Goal: Task Accomplishment & Management: Manage account settings

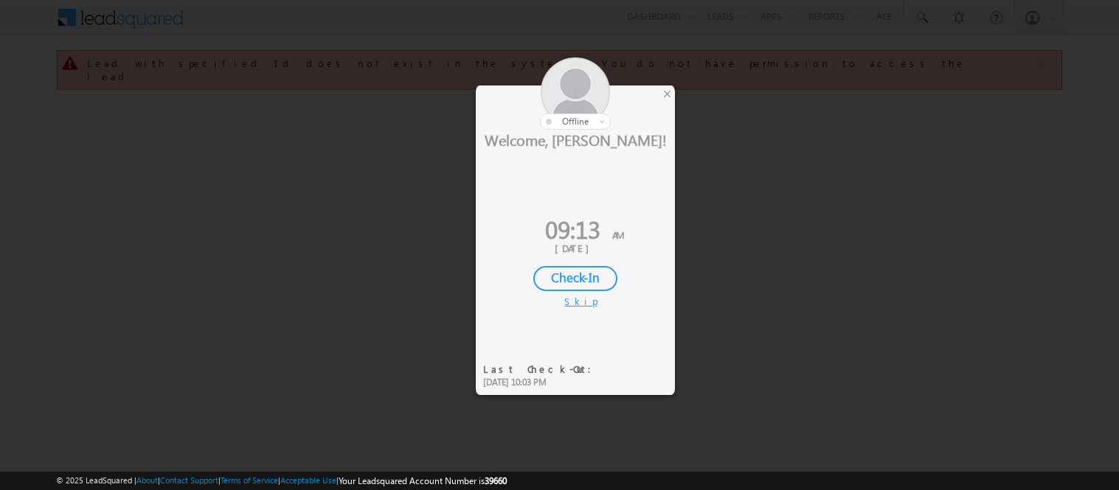
click at [583, 266] on div "Check-In" at bounding box center [575, 278] width 84 height 25
click at [565, 271] on div "Checking In..." at bounding box center [575, 278] width 84 height 25
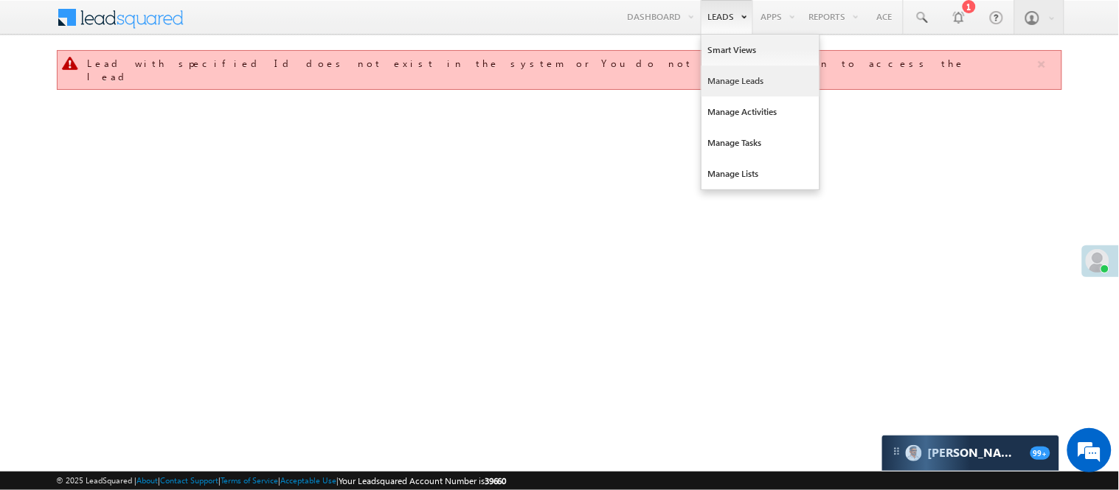
click at [725, 84] on link "Manage Leads" at bounding box center [760, 81] width 118 height 31
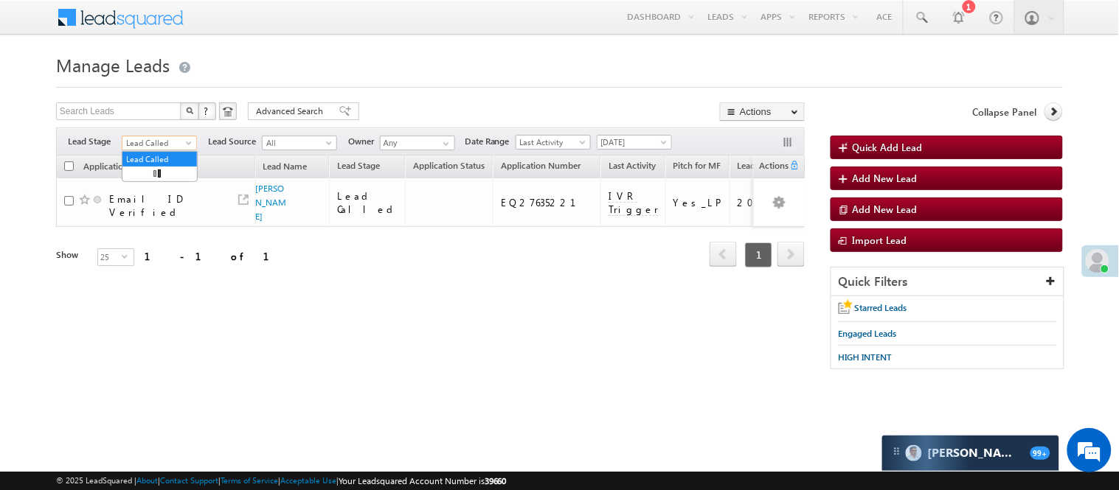
click at [170, 137] on span "Lead Called" at bounding box center [157, 142] width 70 height 13
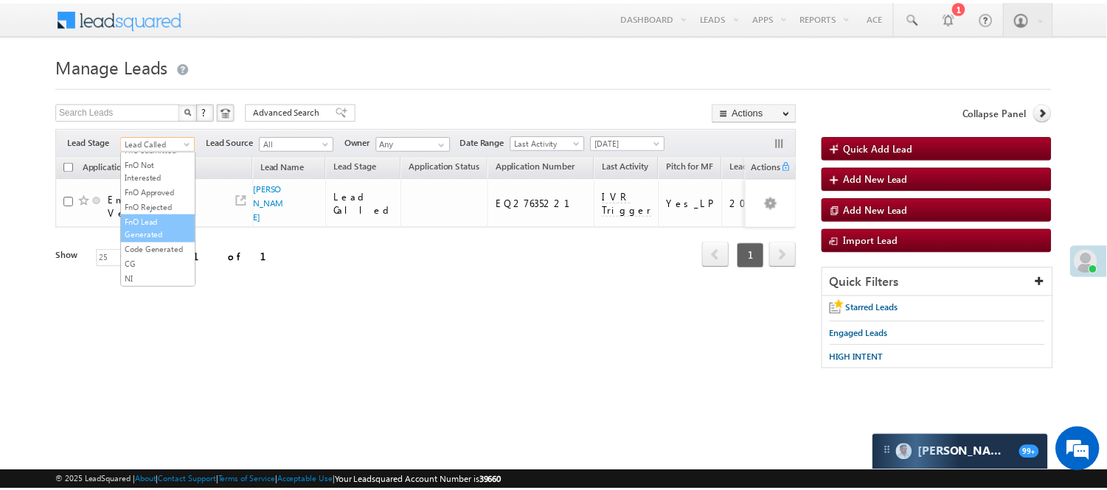
scroll to position [366, 0]
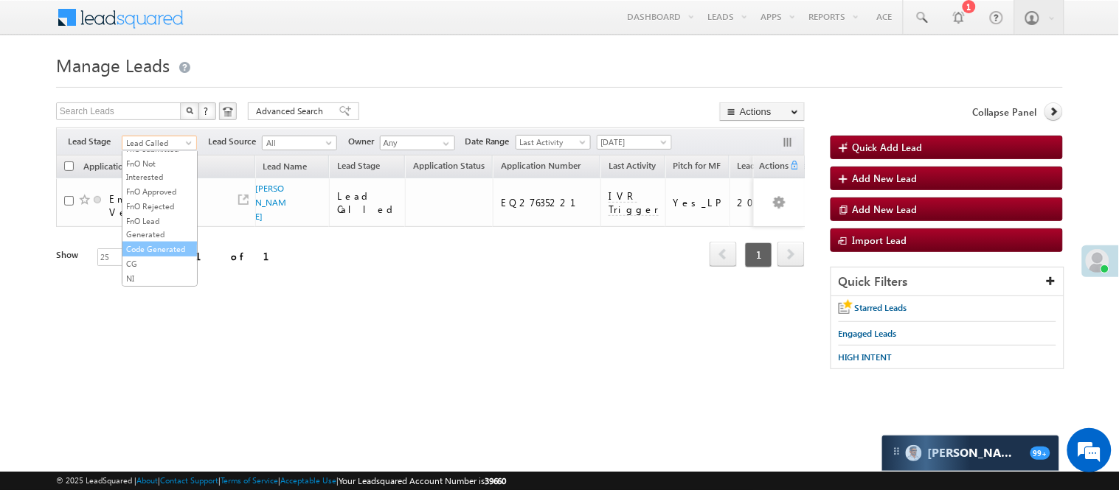
click at [150, 243] on link "Code Generated" at bounding box center [159, 249] width 74 height 13
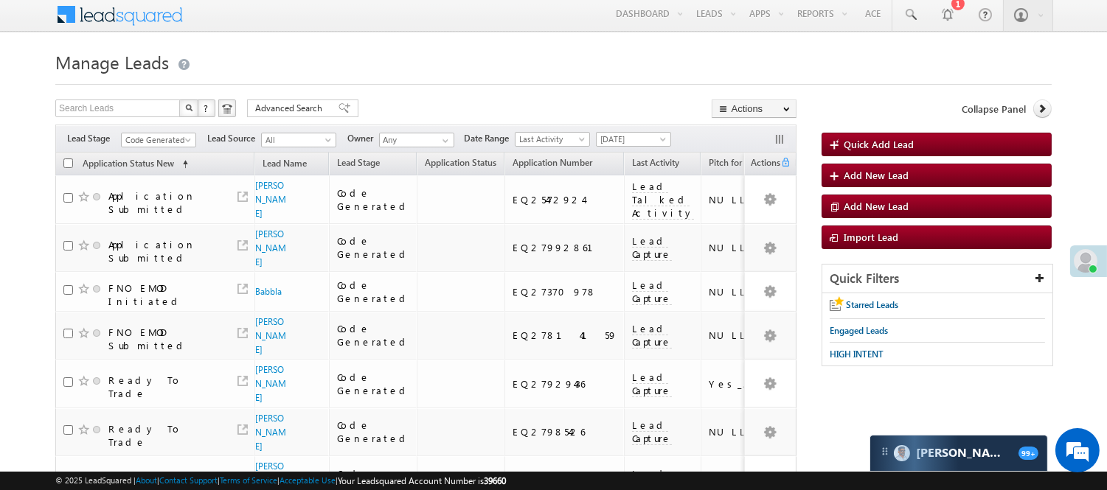
scroll to position [0, 0]
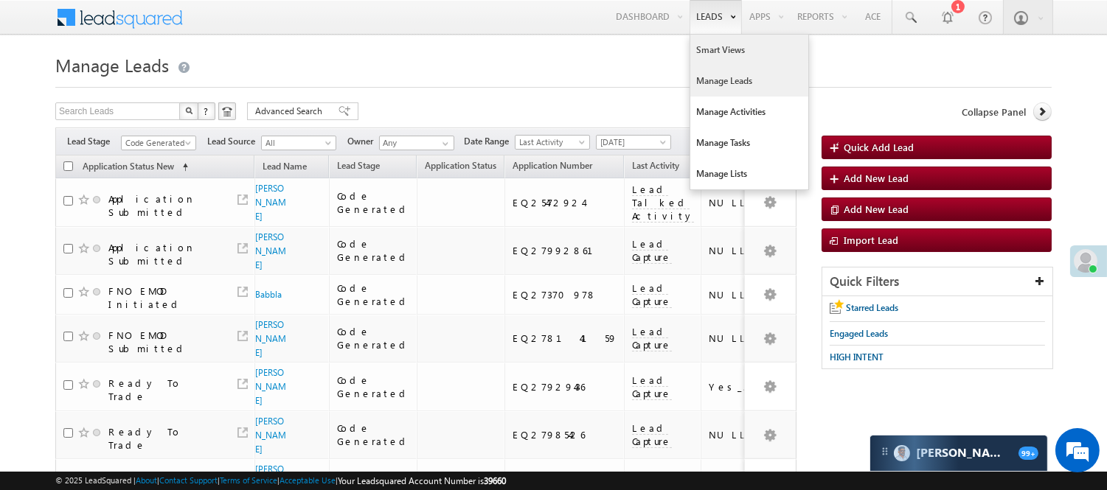
click at [704, 50] on link "Smart Views" at bounding box center [749, 50] width 118 height 31
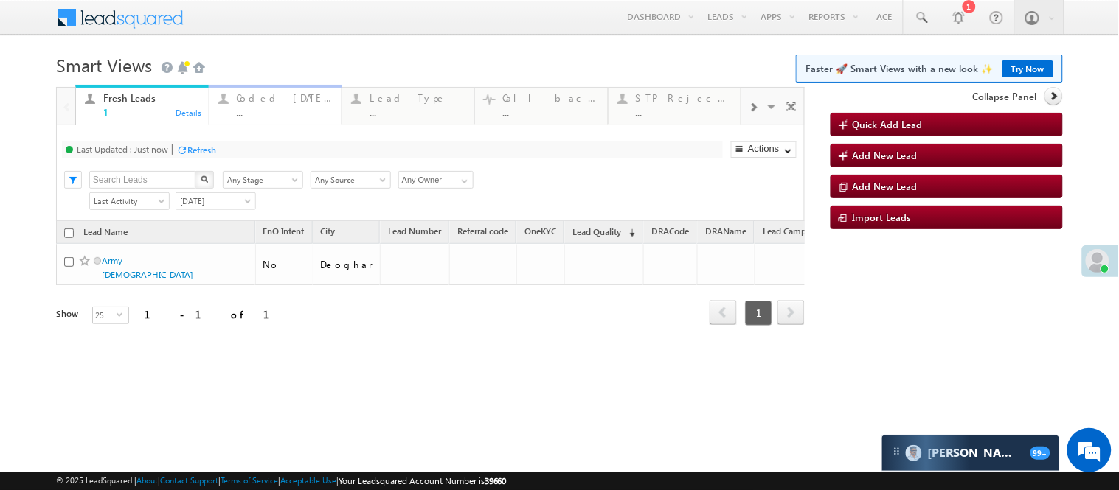
click at [264, 111] on div "..." at bounding box center [285, 112] width 96 height 11
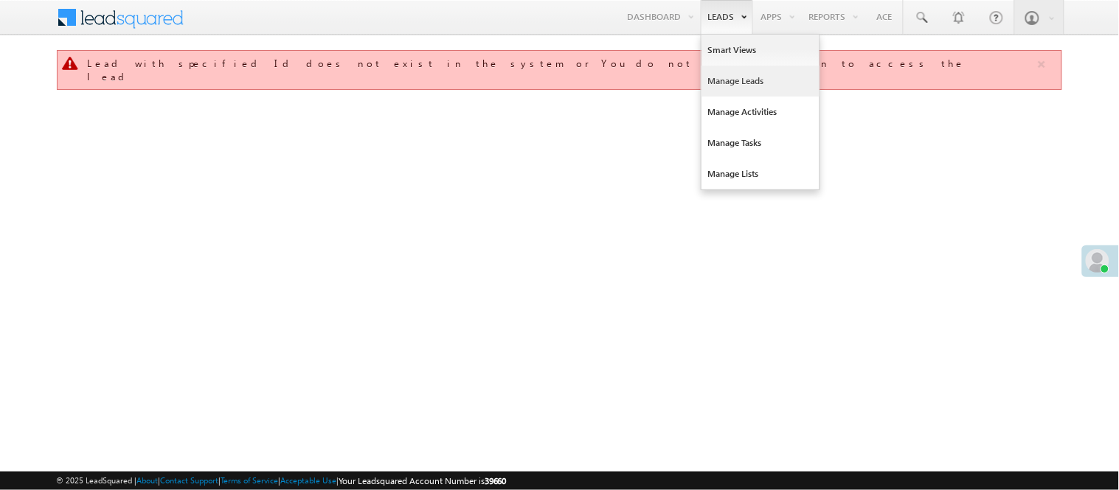
click at [740, 86] on link "Manage Leads" at bounding box center [760, 81] width 118 height 31
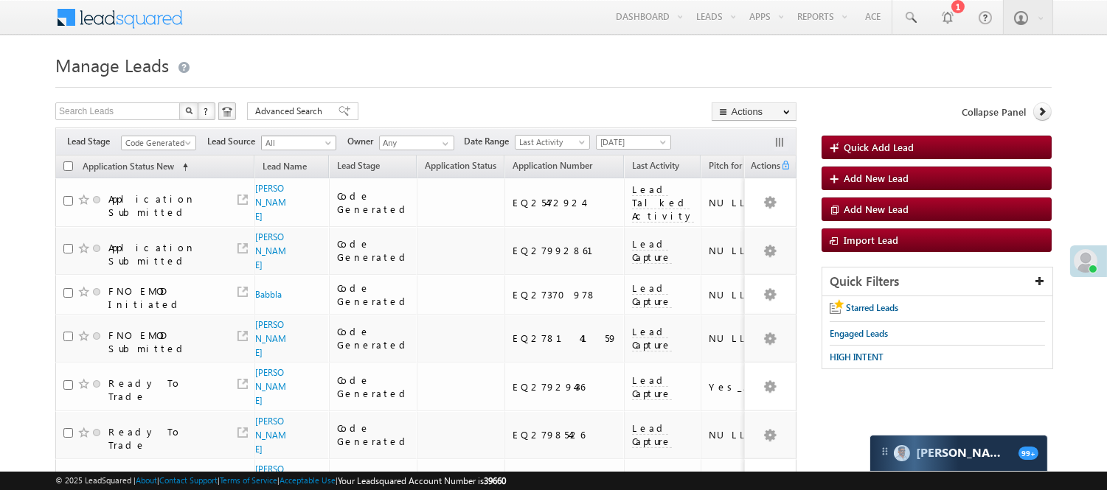
click at [634, 142] on span "[DATE]" at bounding box center [632, 142] width 70 height 13
click at [630, 187] on link "[DATE]" at bounding box center [636, 190] width 74 height 13
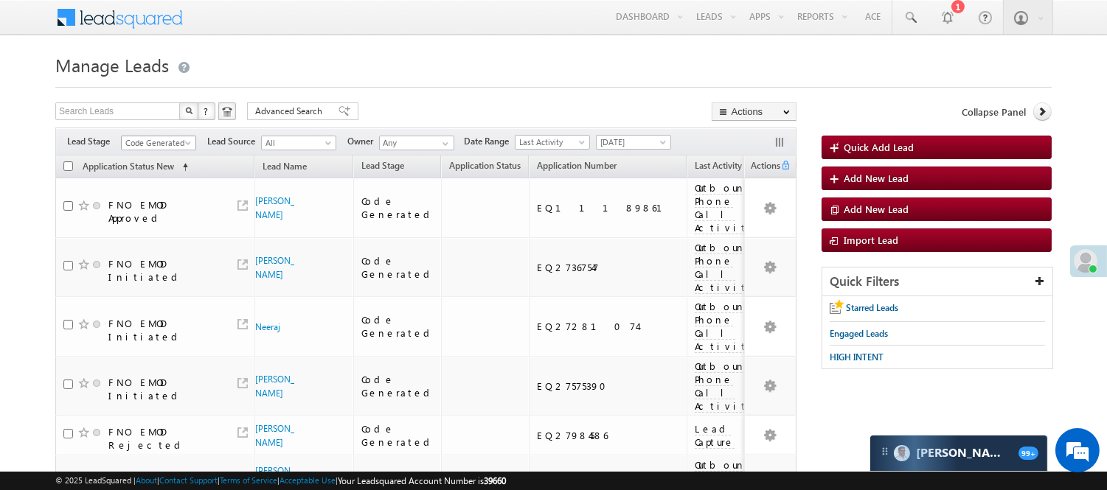
click at [165, 148] on span "Code Generated" at bounding box center [157, 142] width 70 height 13
click at [162, 174] on link "Lead Generated" at bounding box center [159, 173] width 74 height 13
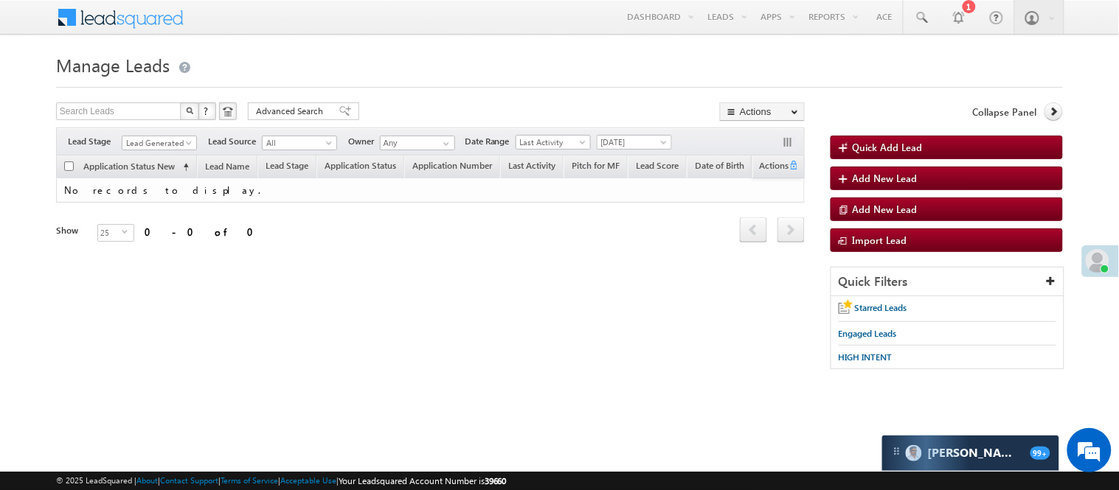
click at [164, 134] on div "Filters Lead Stage All Lead Generated Lead Talked - Pitch Not Done Lead Talked …" at bounding box center [430, 142] width 748 height 28
click at [167, 149] on span "Lead Generated" at bounding box center [157, 142] width 70 height 13
click at [153, 257] on li "CG" at bounding box center [159, 264] width 74 height 15
click at [160, 141] on span "CG" at bounding box center [157, 142] width 70 height 13
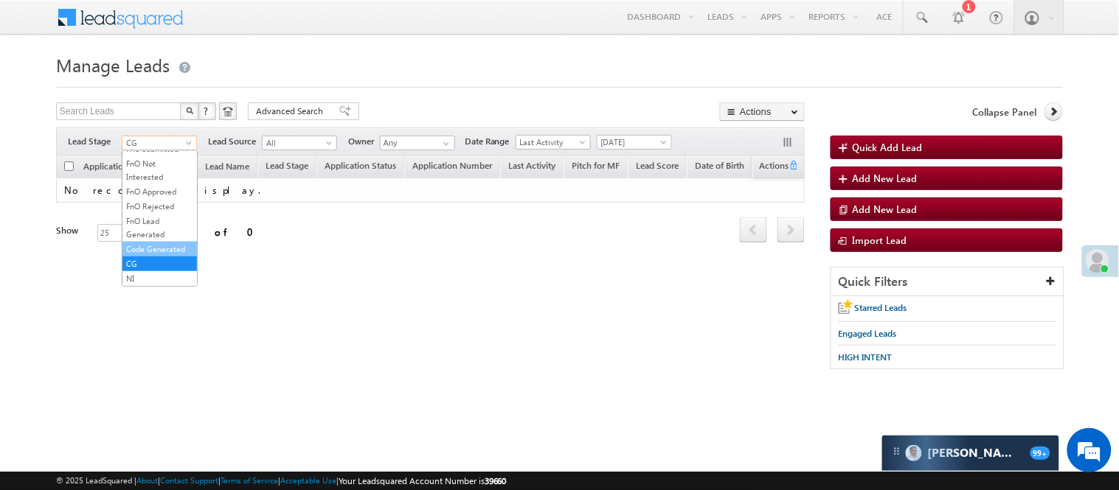
click at [160, 248] on link "Code Generated" at bounding box center [159, 249] width 74 height 13
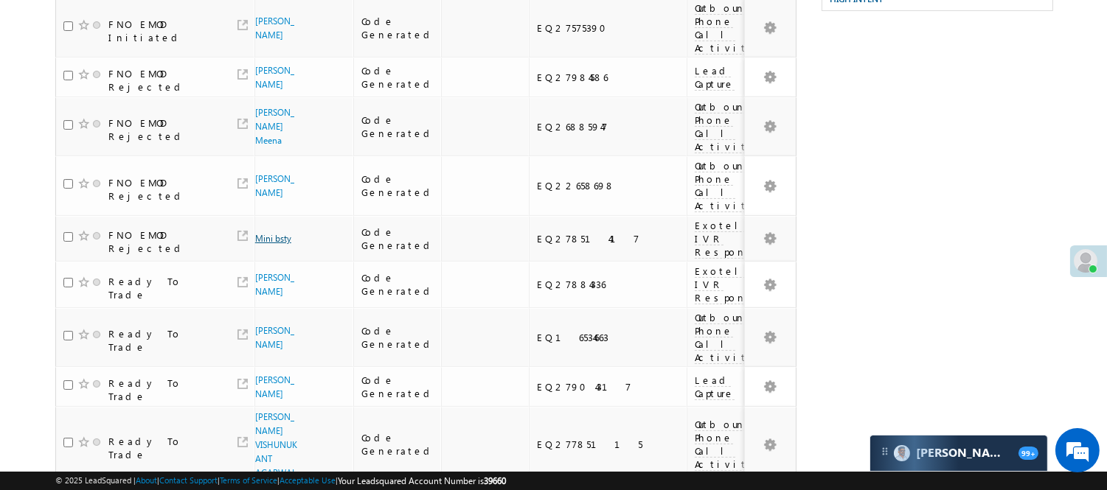
scroll to position [32, 0]
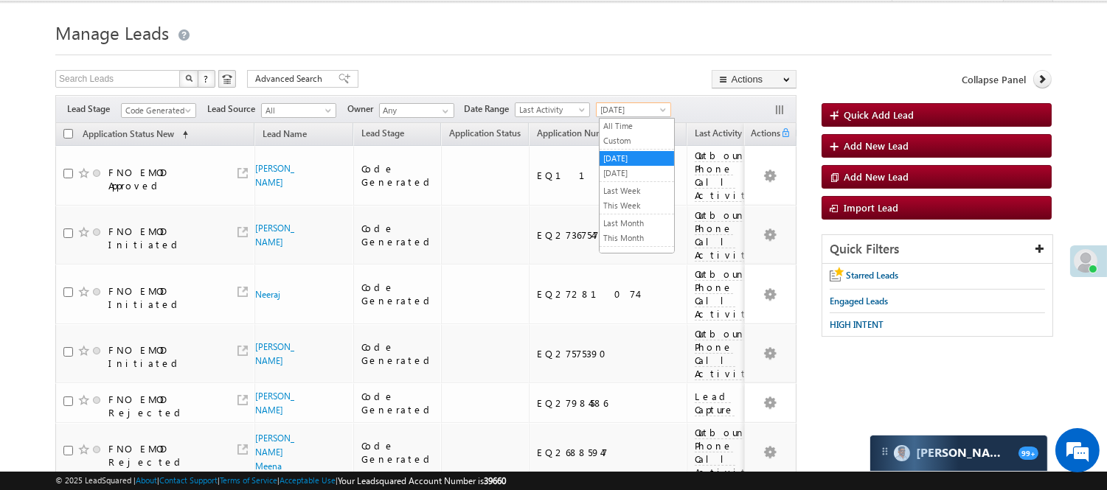
click at [630, 106] on span "[DATE]" at bounding box center [632, 109] width 70 height 13
click at [612, 170] on link "[DATE]" at bounding box center [636, 173] width 74 height 13
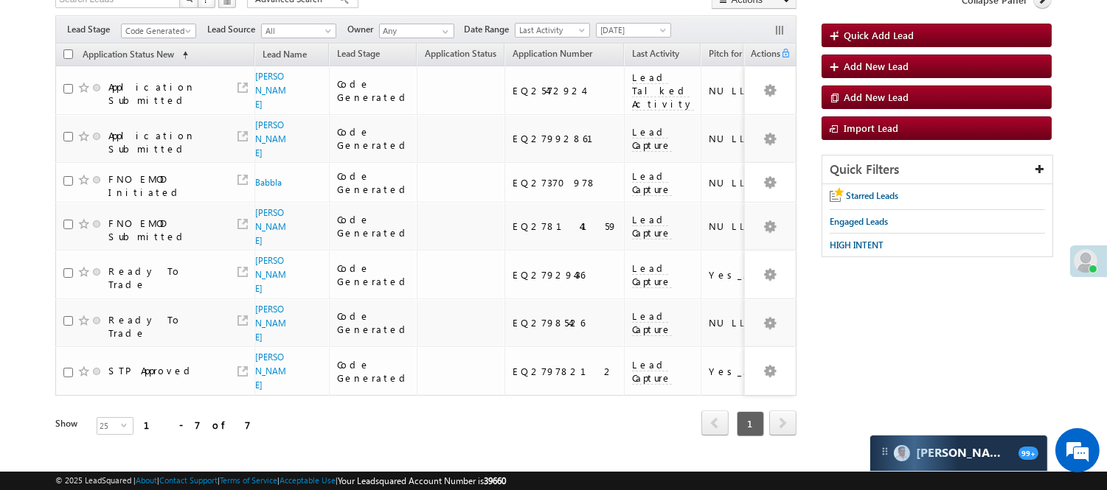
scroll to position [0, 0]
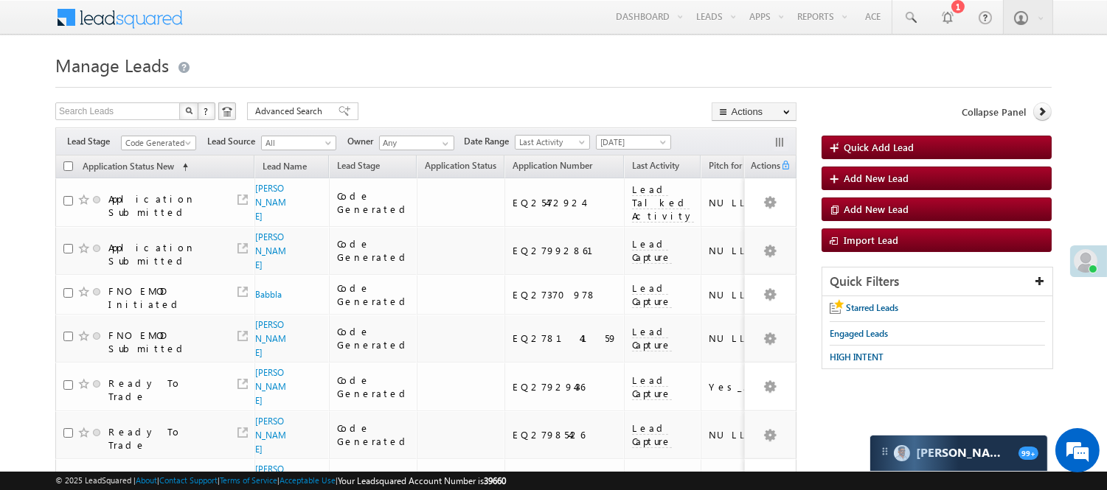
click at [167, 133] on div "Filters Lead Stage All Lead Generated Lead Talked - Pitch Not Done Lead Talked …" at bounding box center [425, 142] width 741 height 28
click at [173, 140] on span "Code Generated" at bounding box center [157, 142] width 70 height 13
click at [160, 181] on link "Lead Generated" at bounding box center [159, 173] width 74 height 13
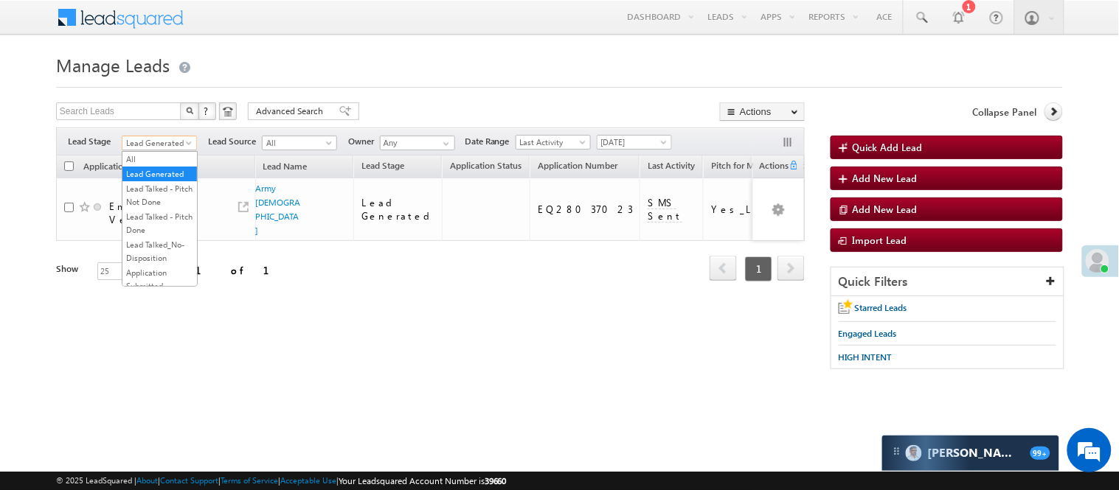
click at [175, 136] on link "Lead Generated" at bounding box center [159, 143] width 75 height 15
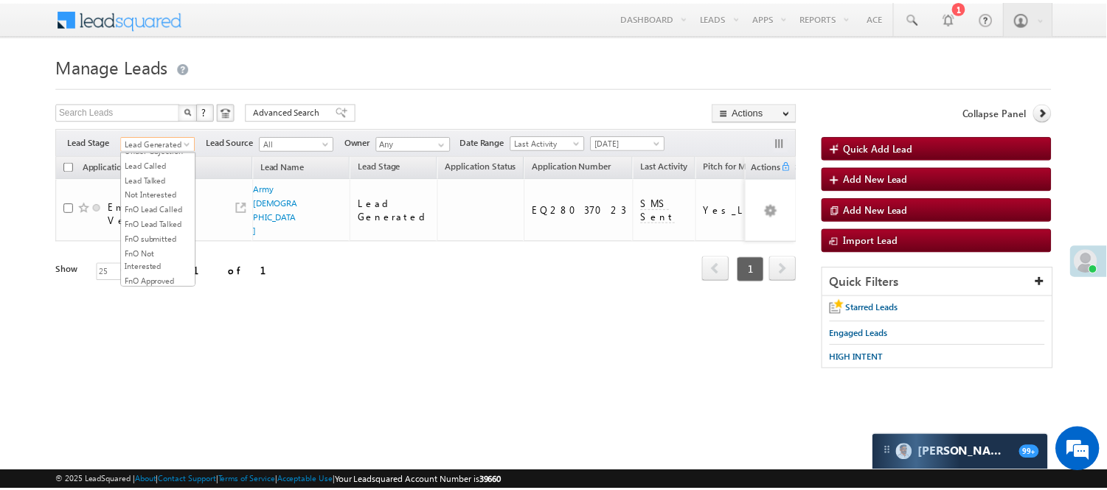
scroll to position [366, 0]
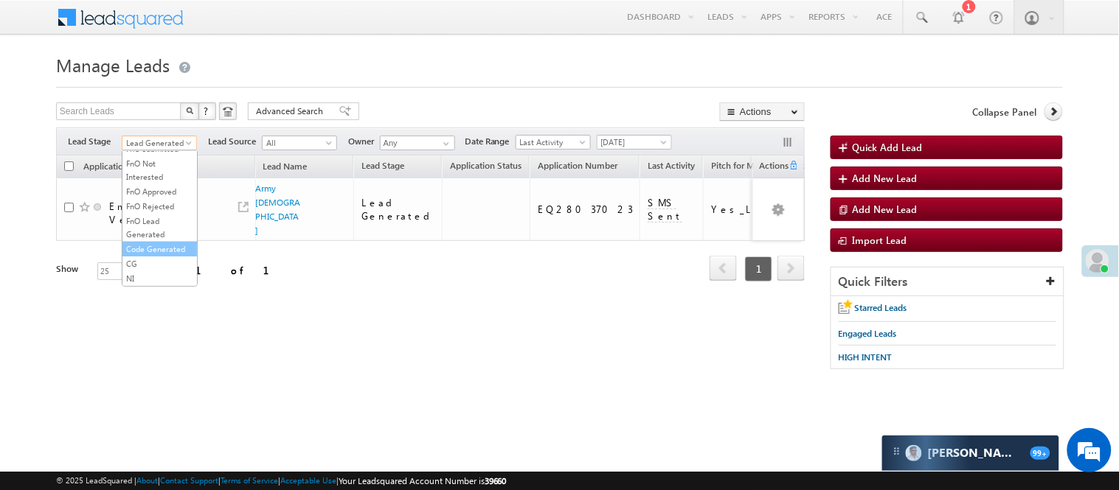
click at [170, 243] on link "Code Generated" at bounding box center [159, 249] width 74 height 13
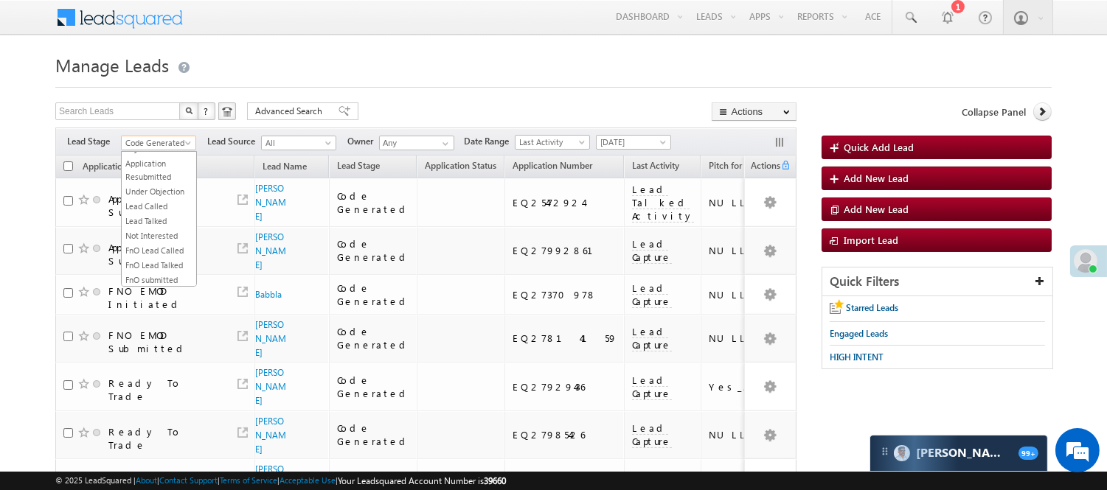
scroll to position [0, 0]
click at [175, 145] on span "Code Generated" at bounding box center [157, 142] width 70 height 13
click at [173, 181] on link "Lead Generated" at bounding box center [159, 173] width 74 height 13
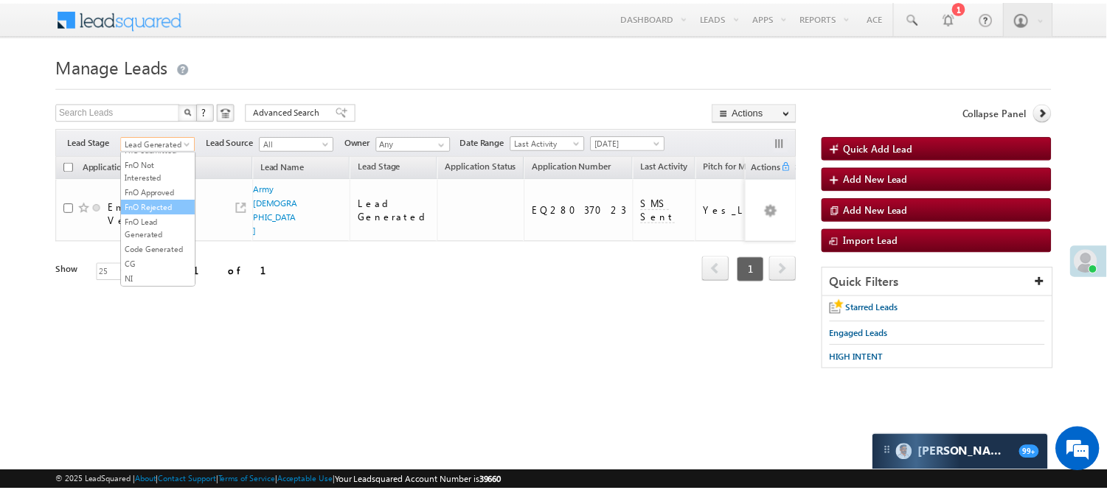
scroll to position [366, 0]
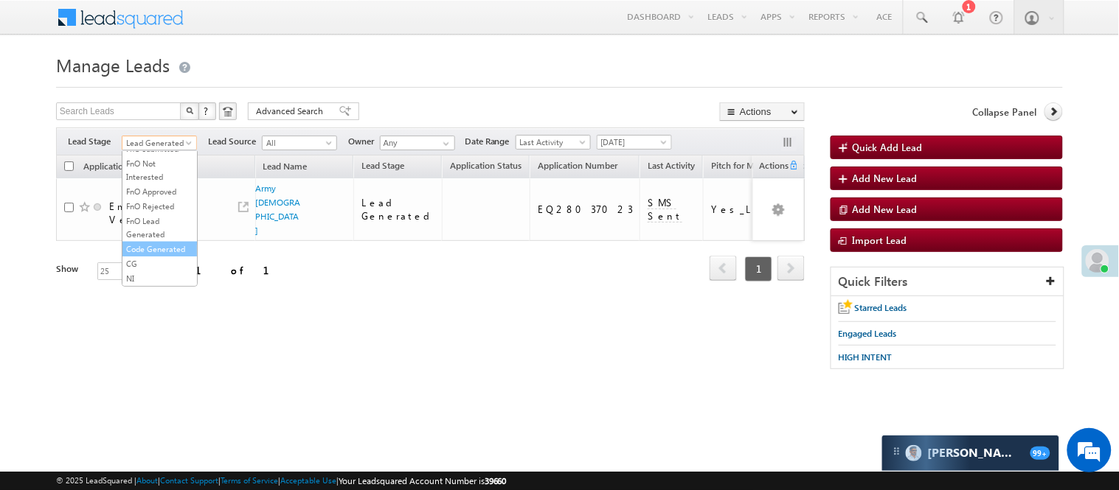
click at [156, 251] on link "Code Generated" at bounding box center [159, 249] width 74 height 13
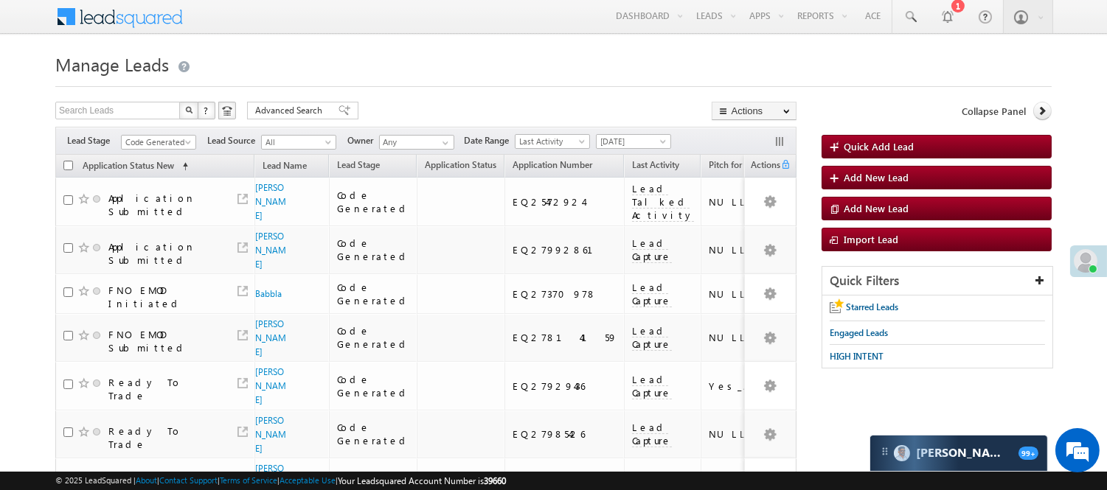
scroll to position [0, 0]
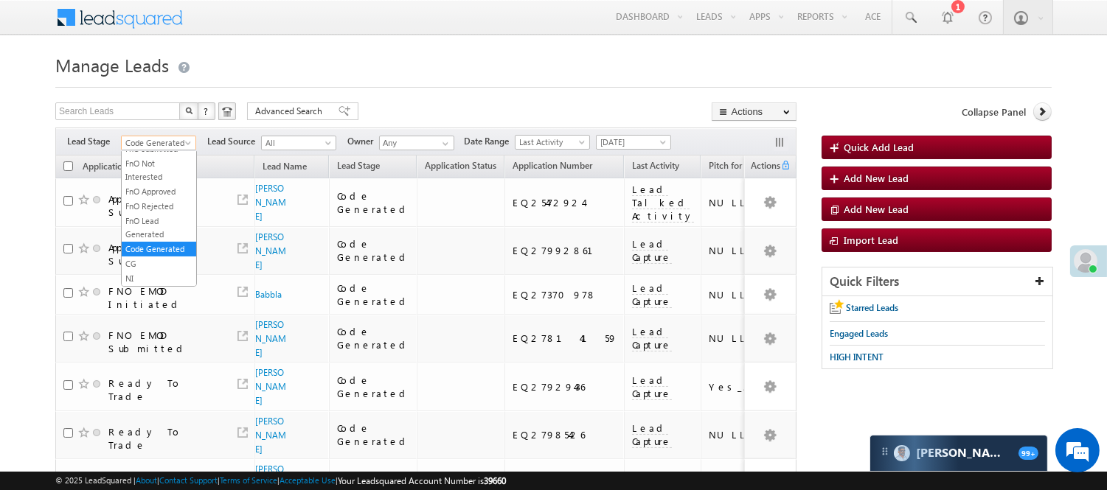
click at [170, 145] on span "Code Generated" at bounding box center [157, 142] width 70 height 13
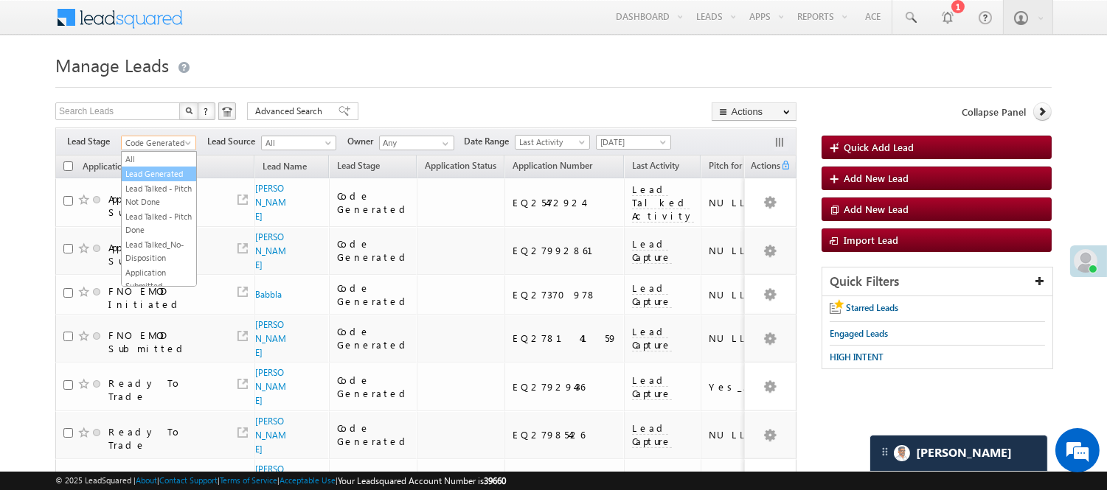
click at [162, 178] on link "Lead Generated" at bounding box center [159, 173] width 74 height 13
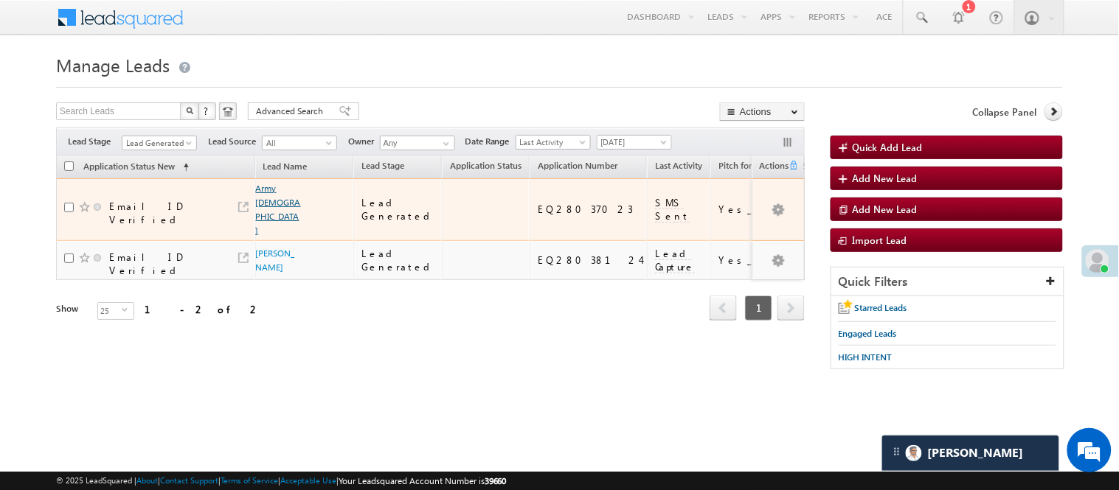
drag, startPoint x: 259, startPoint y: 201, endPoint x: 277, endPoint y: 204, distance: 18.8
click at [258, 200] on link "Army Brahman" at bounding box center [278, 209] width 45 height 53
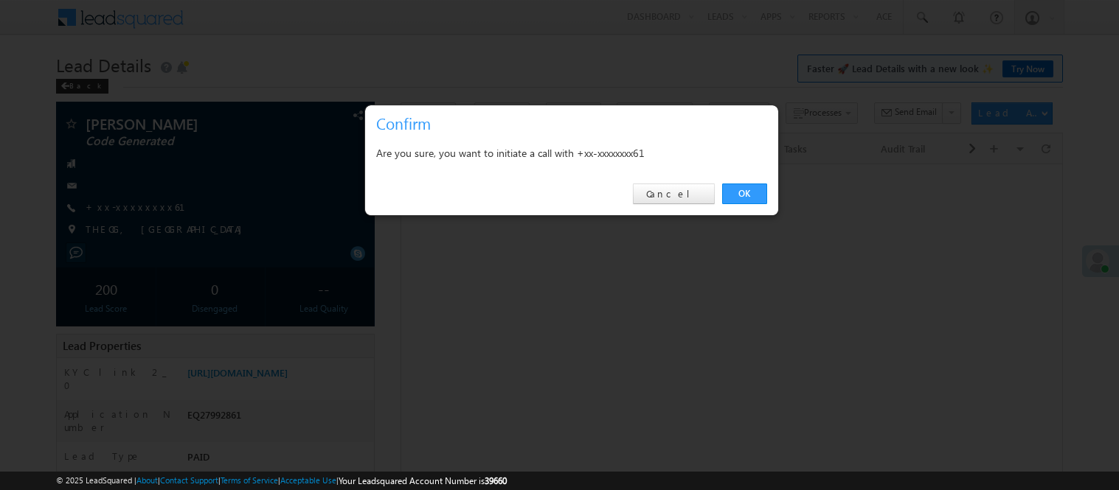
click at [745, 194] on link "OK" at bounding box center [744, 194] width 45 height 21
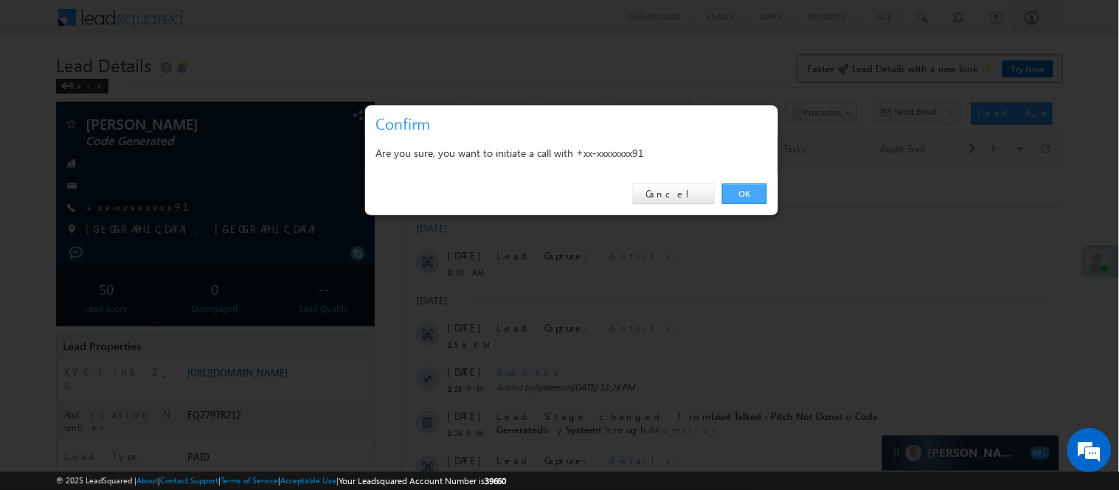
click at [764, 190] on link "OK" at bounding box center [744, 194] width 45 height 21
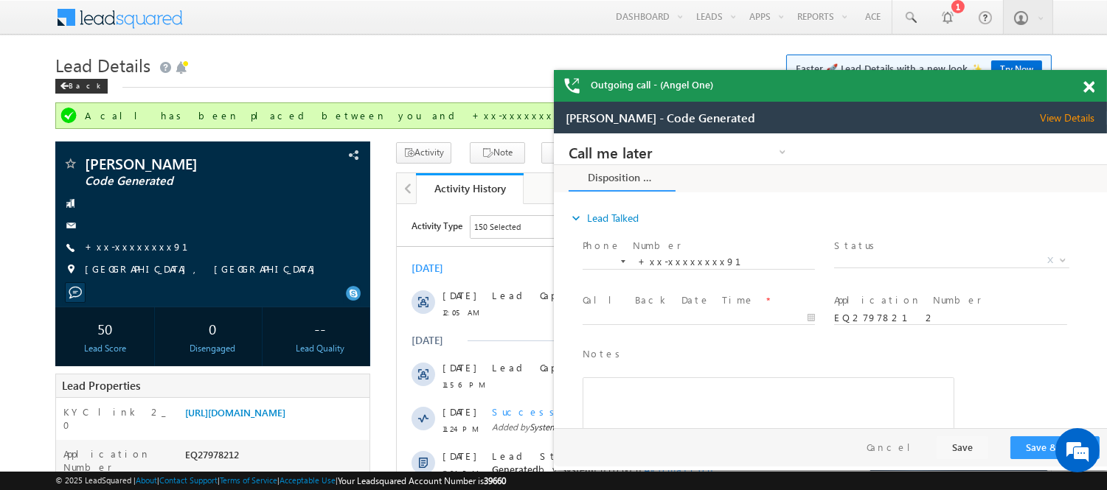
click at [1094, 86] on div at bounding box center [1097, 84] width 20 height 29
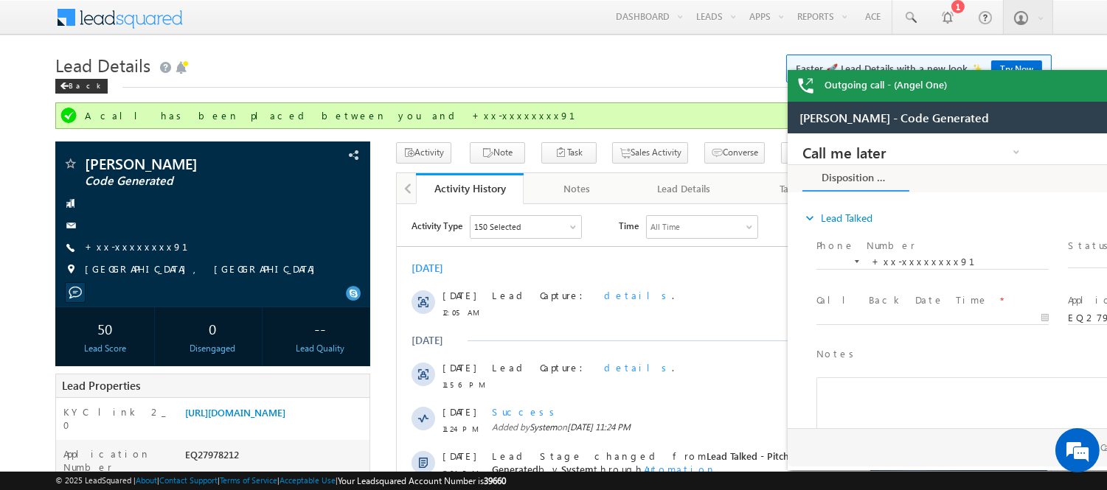
click at [1085, 86] on div "Outgoing call - (Angel One)" at bounding box center [1064, 86] width 553 height 32
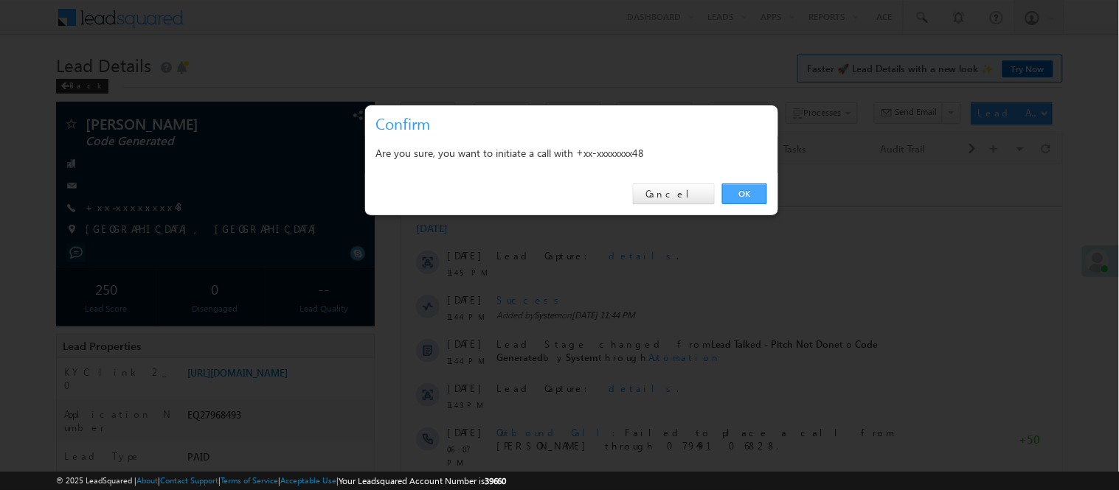
click at [741, 189] on link "OK" at bounding box center [744, 194] width 45 height 21
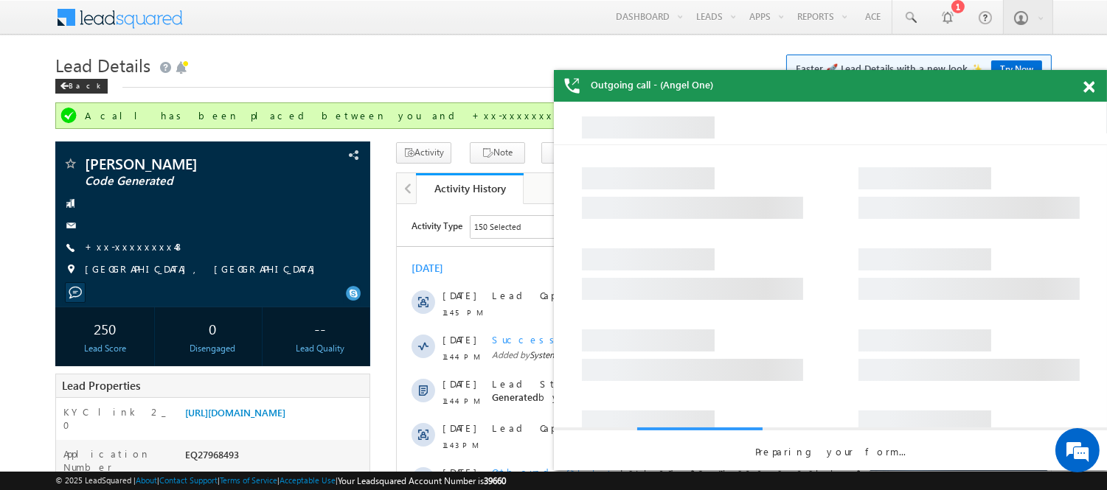
click at [1091, 91] on span at bounding box center [1088, 87] width 11 height 13
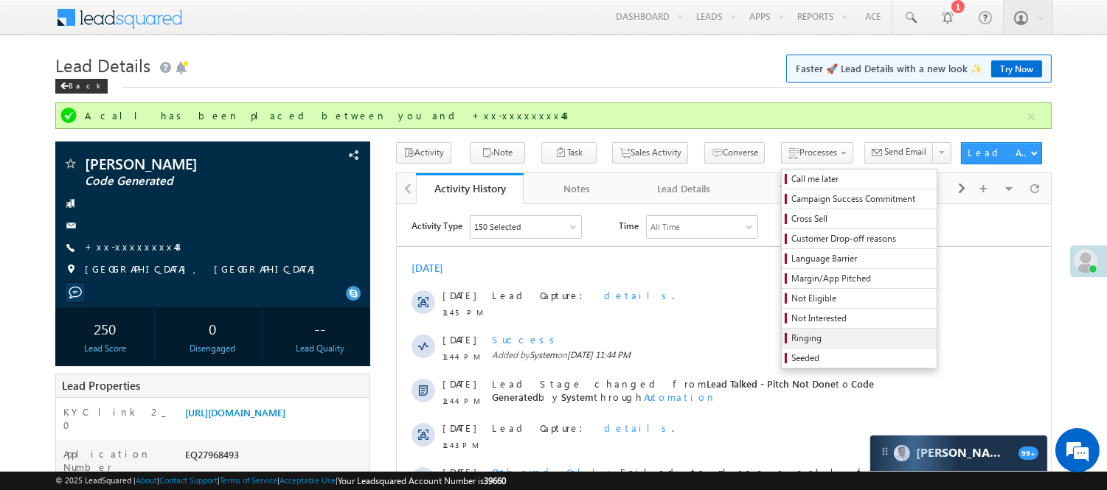
click at [791, 338] on span "Ringing" at bounding box center [861, 338] width 140 height 13
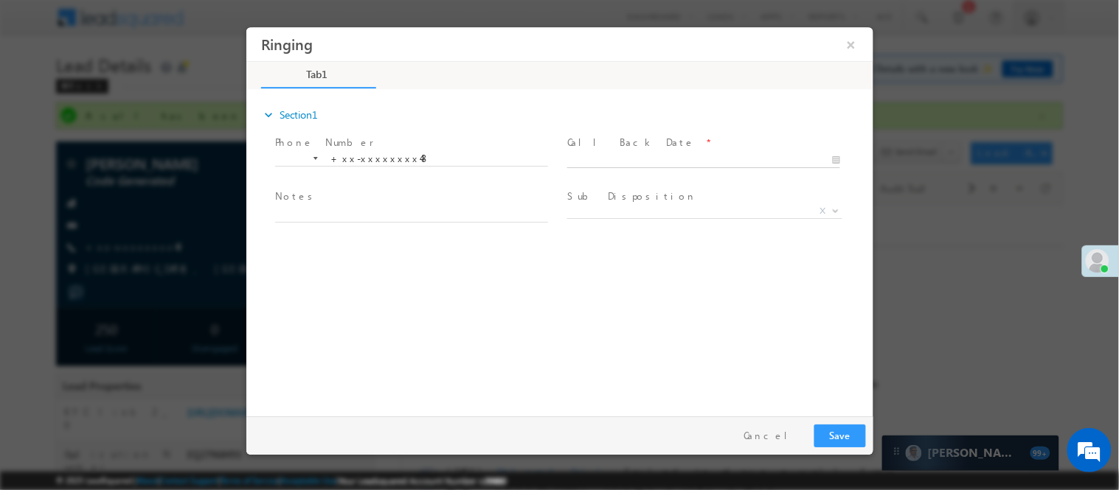
drag, startPoint x: 686, startPoint y: 164, endPoint x: 692, endPoint y: 170, distance: 8.9
click at [688, 164] on body "Ringing ×" at bounding box center [559, 218] width 627 height 383
type input "08/30/25 9:37 AM"
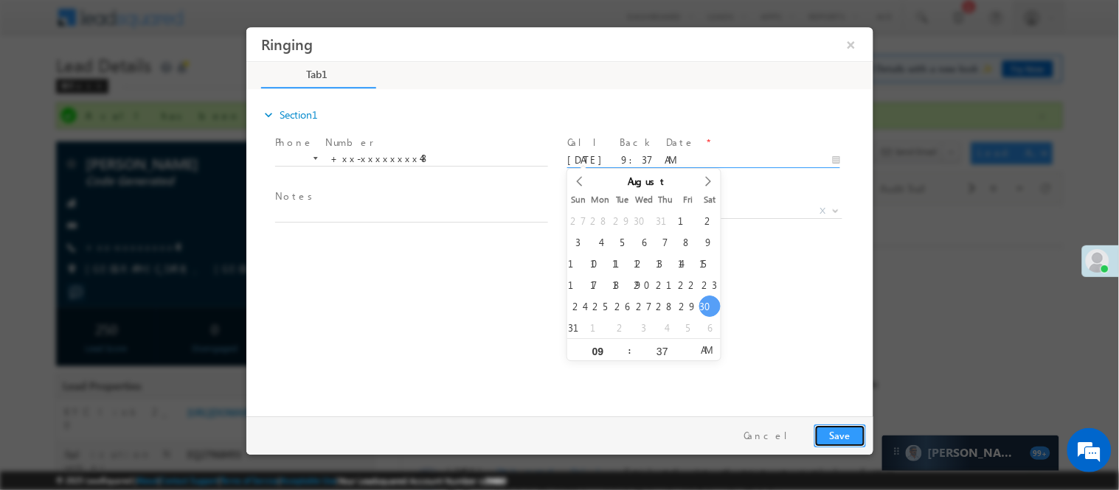
click at [832, 425] on button "Save" at bounding box center [839, 435] width 52 height 23
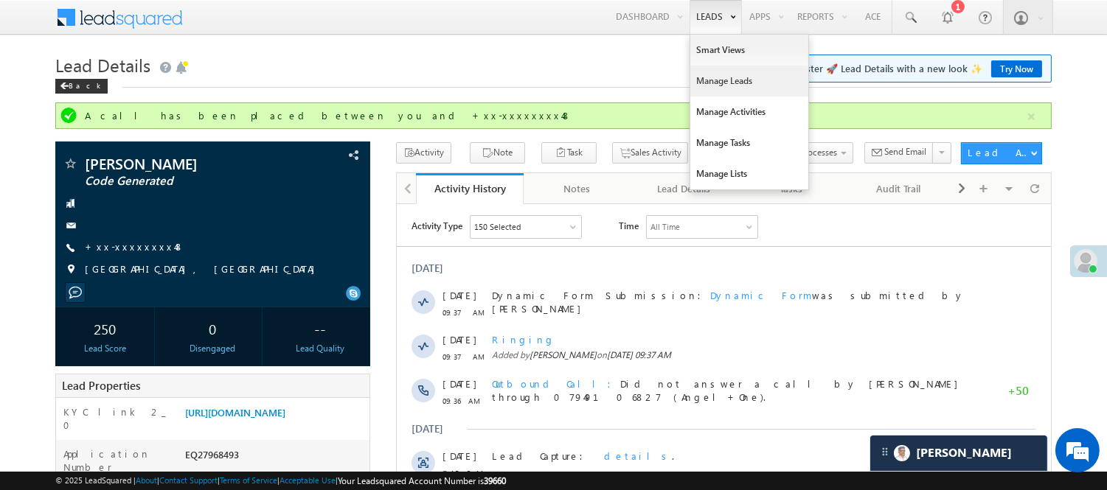
click at [728, 81] on link "Manage Leads" at bounding box center [749, 81] width 118 height 31
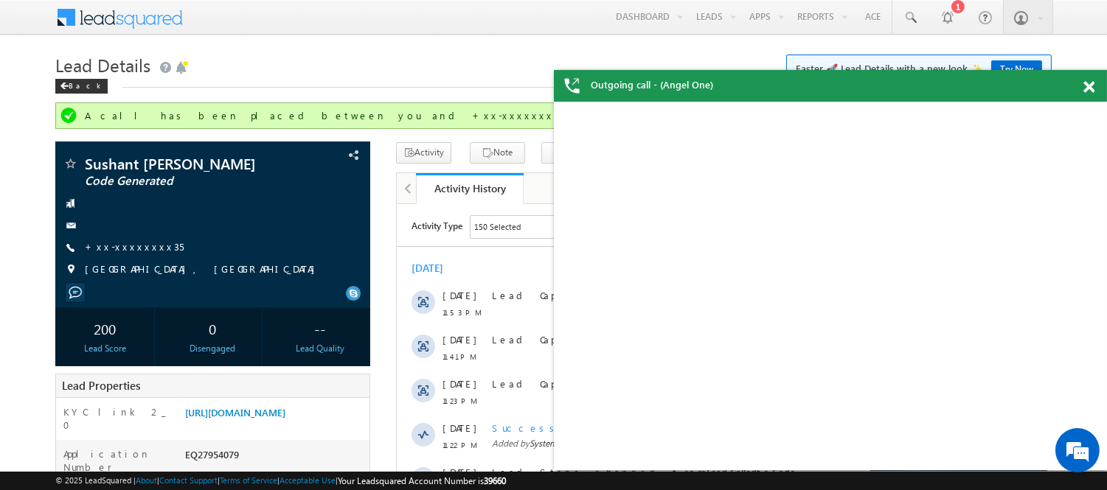
click at [1086, 86] on span at bounding box center [1088, 87] width 11 height 13
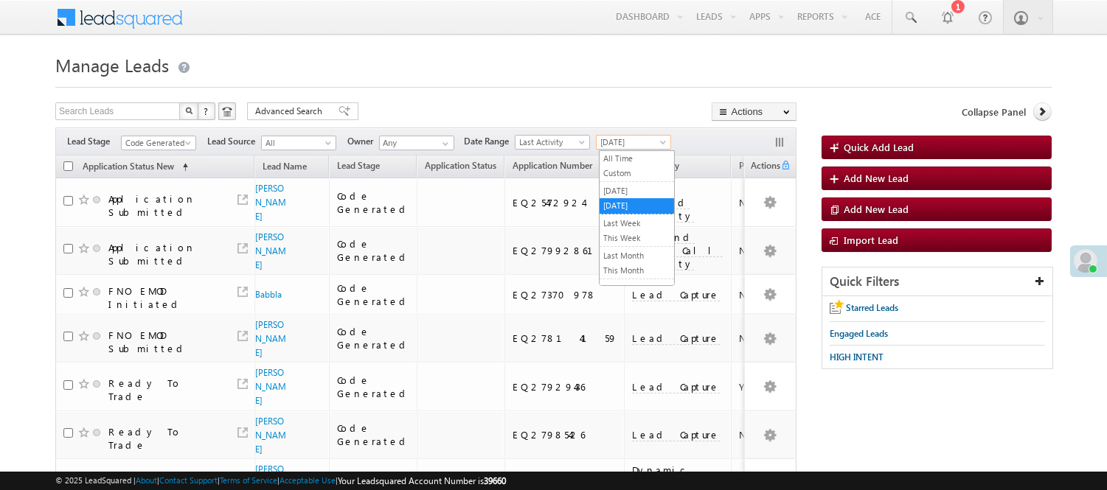
click at [636, 142] on span "[DATE]" at bounding box center [632, 142] width 70 height 13
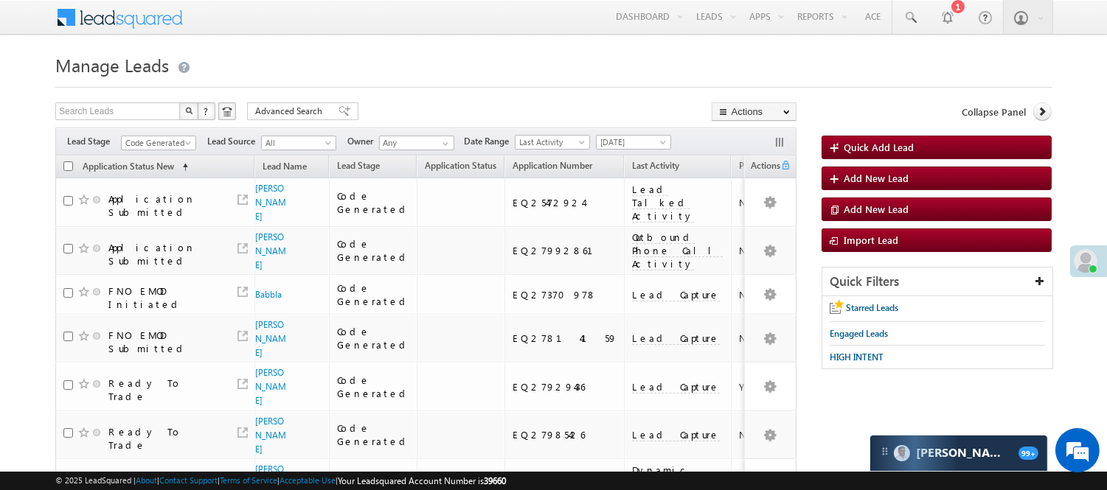
click at [409, 117] on div "Search Leads X ? 8 results found Advanced Search Advanced Search Advanced searc…" at bounding box center [425, 112] width 741 height 21
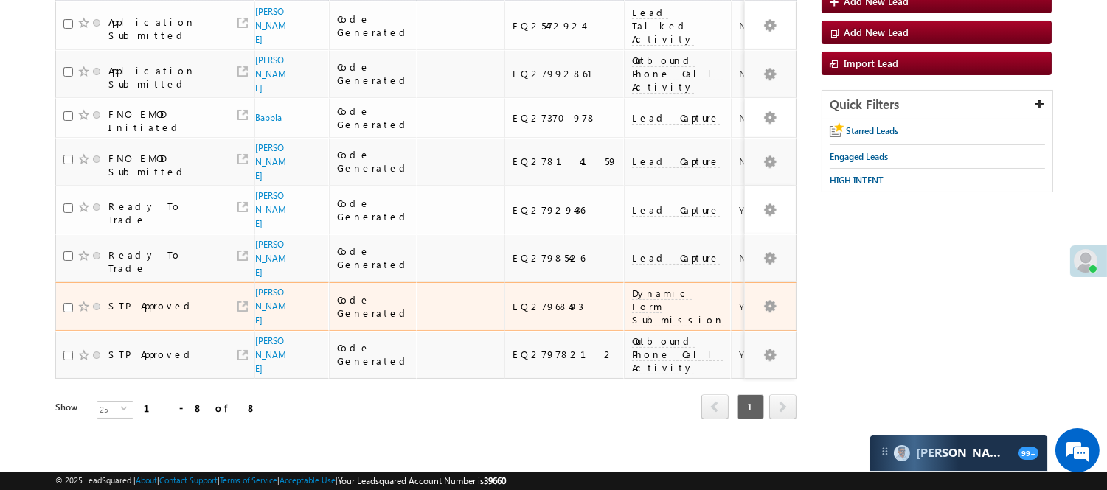
scroll to position [178, 0]
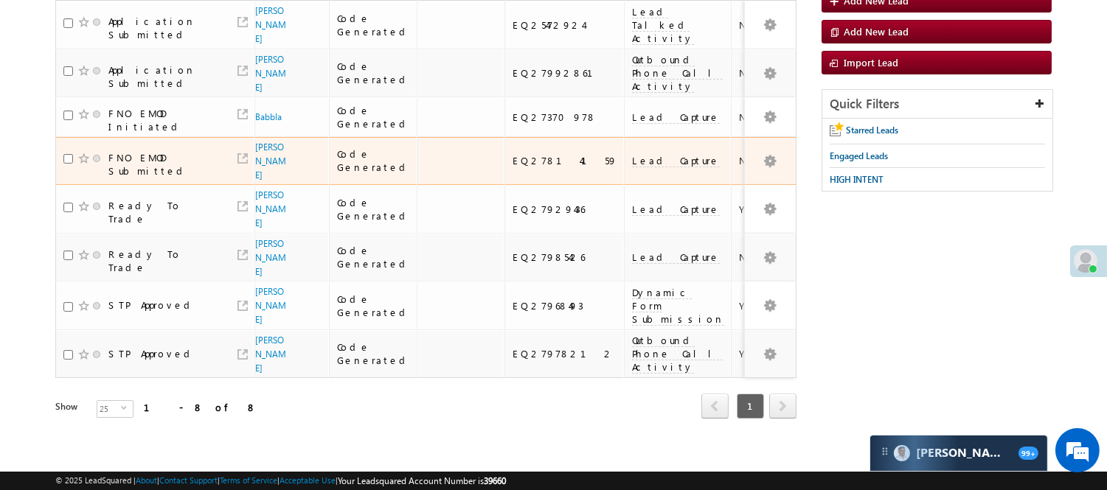
click at [251, 149] on td "FNO EMOD Submitted" at bounding box center [154, 161] width 199 height 49
click at [275, 163] on span "[PERSON_NAME]" at bounding box center [271, 161] width 32 height 42
click at [268, 152] on link "[PERSON_NAME]" at bounding box center [270, 161] width 31 height 39
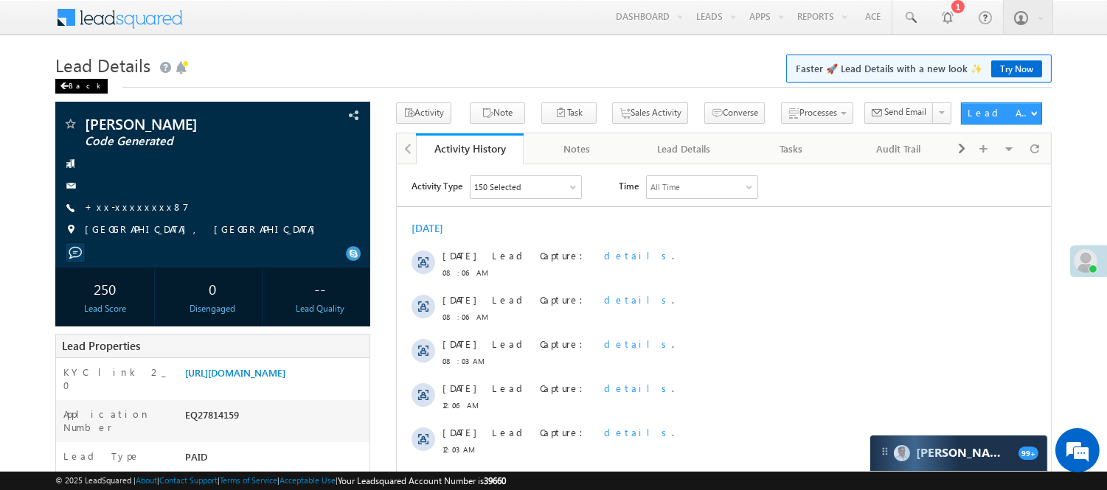
click at [72, 83] on div "Back" at bounding box center [81, 86] width 52 height 15
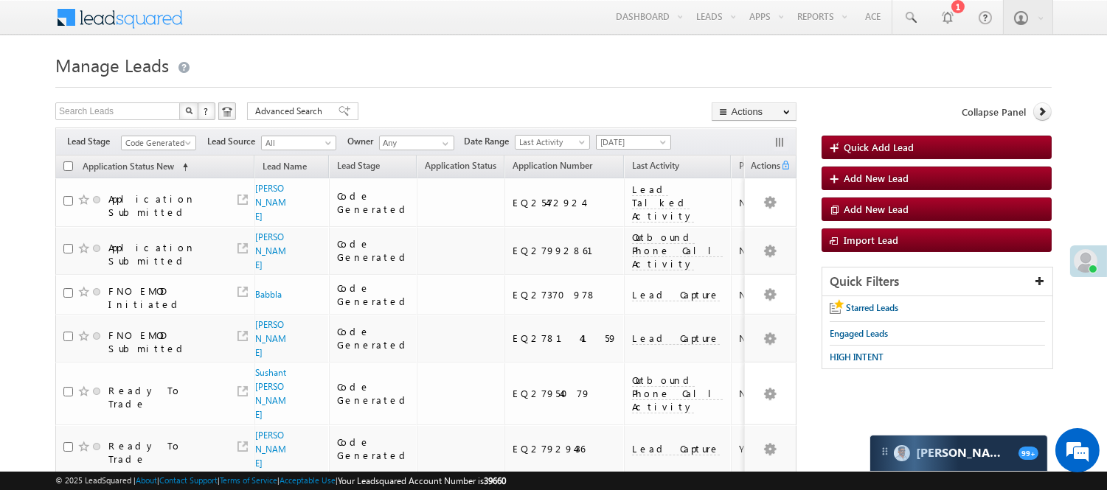
click at [628, 142] on span "[DATE]" at bounding box center [632, 142] width 70 height 13
click at [628, 184] on link "[DATE]" at bounding box center [636, 190] width 74 height 13
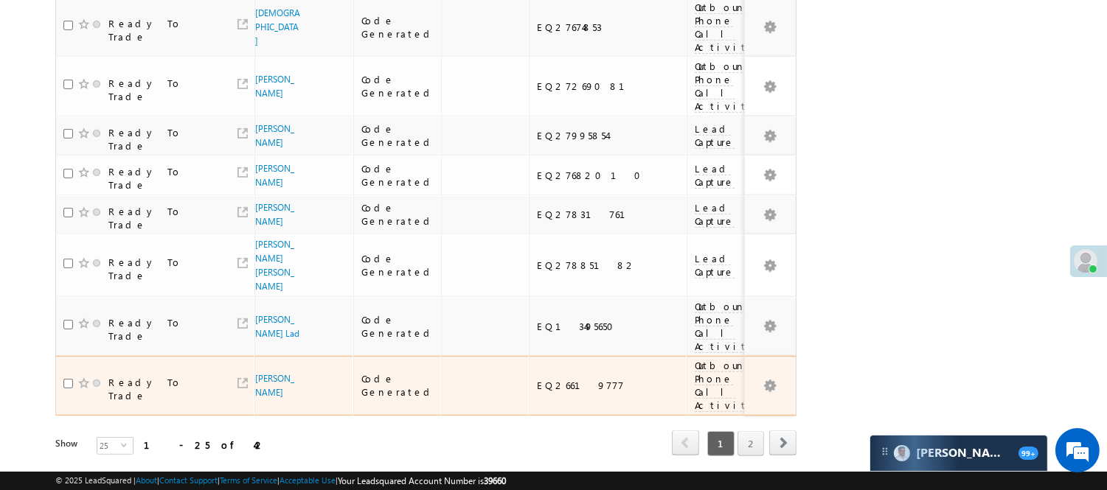
scroll to position [1161, 0]
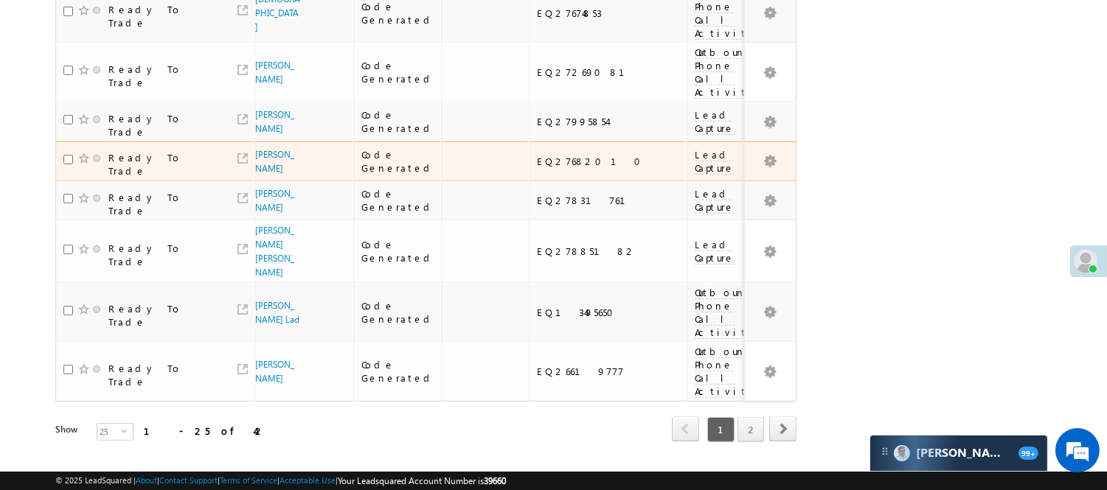
click at [537, 155] on div "EQ27682010" at bounding box center [608, 161] width 143 height 13
copy div "EQ27682010"
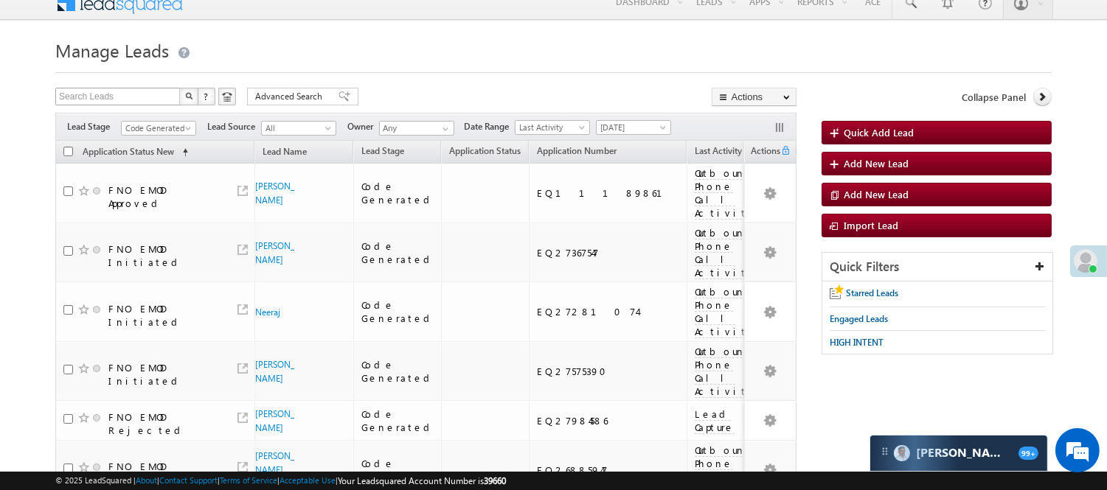
scroll to position [13, 0]
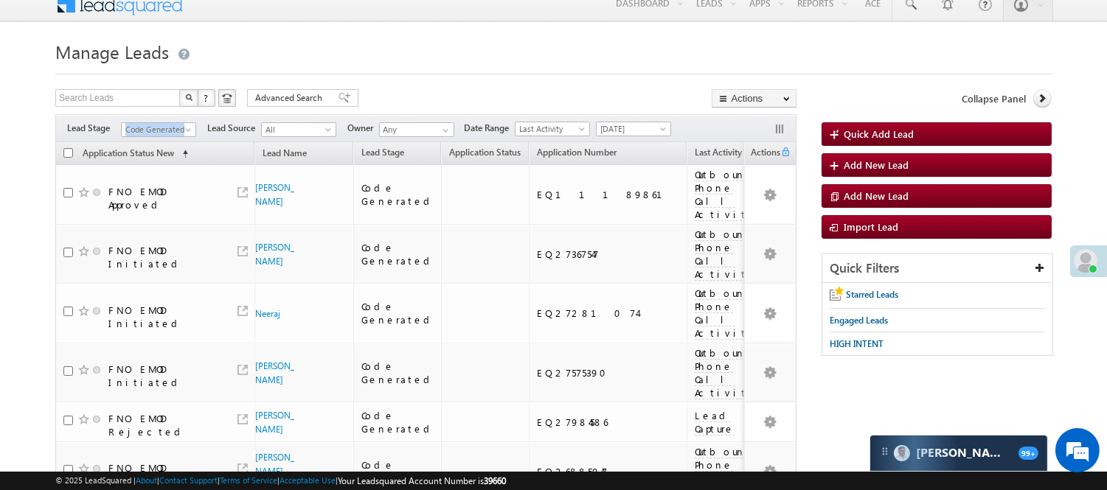
drag, startPoint x: 189, startPoint y: 121, endPoint x: 181, endPoint y: 126, distance: 9.0
click at [181, 126] on span "Code Generated" at bounding box center [158, 128] width 75 height 13
click at [181, 126] on span "Code Generated" at bounding box center [157, 129] width 70 height 13
click at [159, 217] on link "Under Objection" at bounding box center [159, 210] width 74 height 13
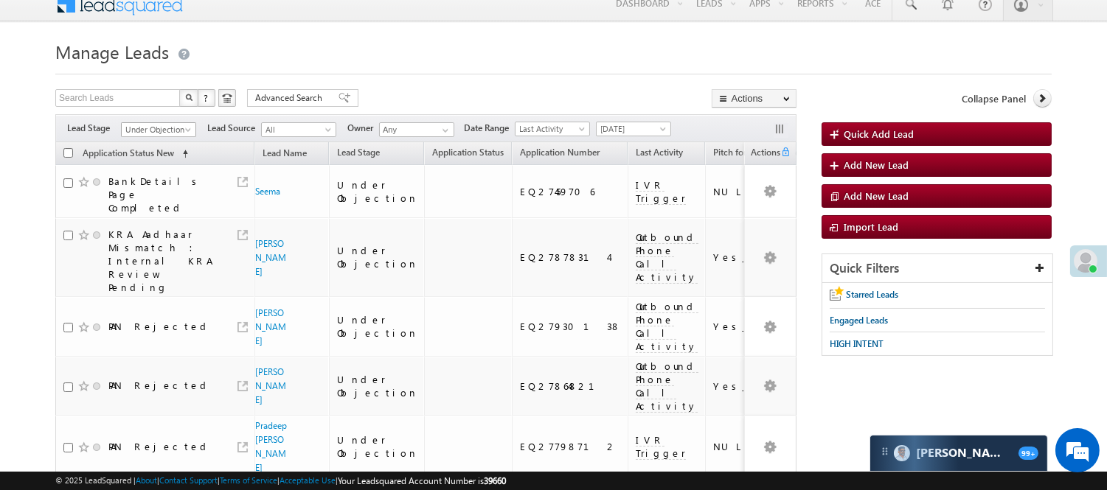
click at [122, 123] on span "Under Objection" at bounding box center [157, 129] width 70 height 13
click at [153, 229] on link "Code Generated" at bounding box center [159, 235] width 74 height 13
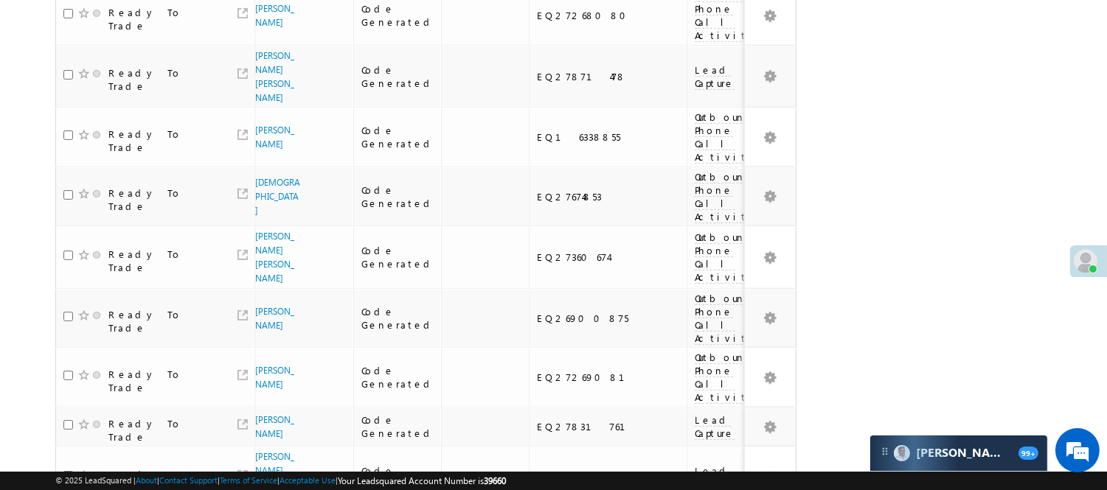
scroll to position [1161, 0]
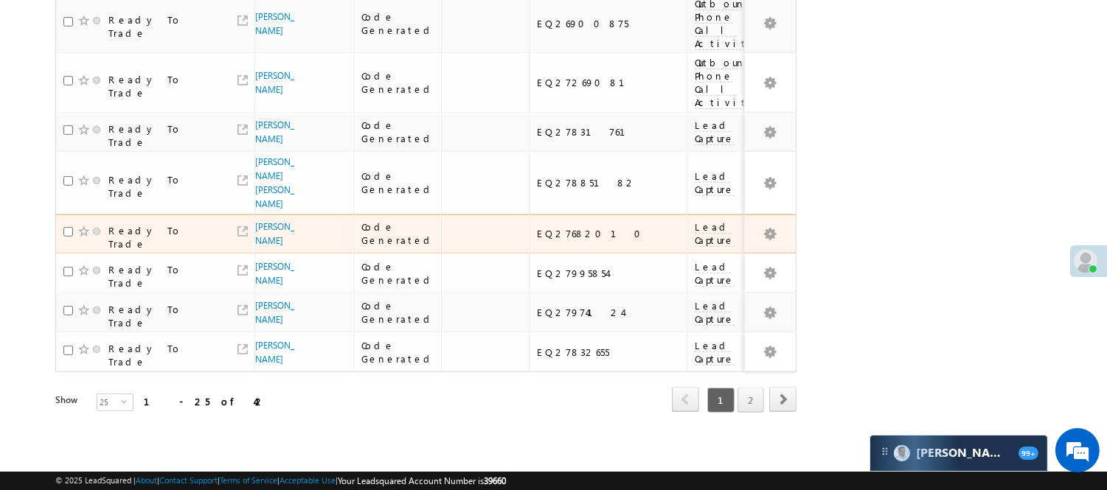
click at [537, 227] on div "EQ27682010" at bounding box center [608, 233] width 143 height 13
copy div "EQ27682010"
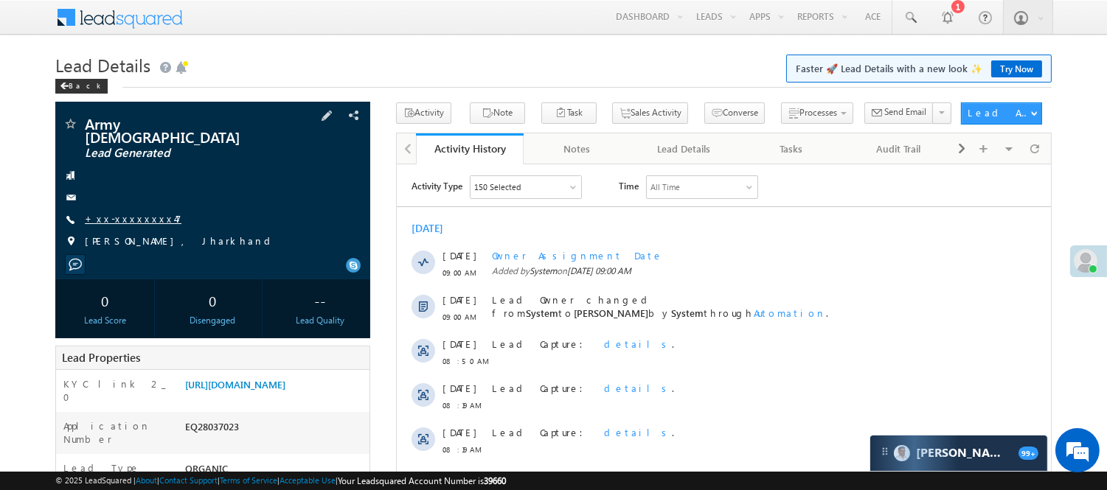
click at [140, 212] on link "+xx-xxxxxxxx47" at bounding box center [133, 218] width 97 height 13
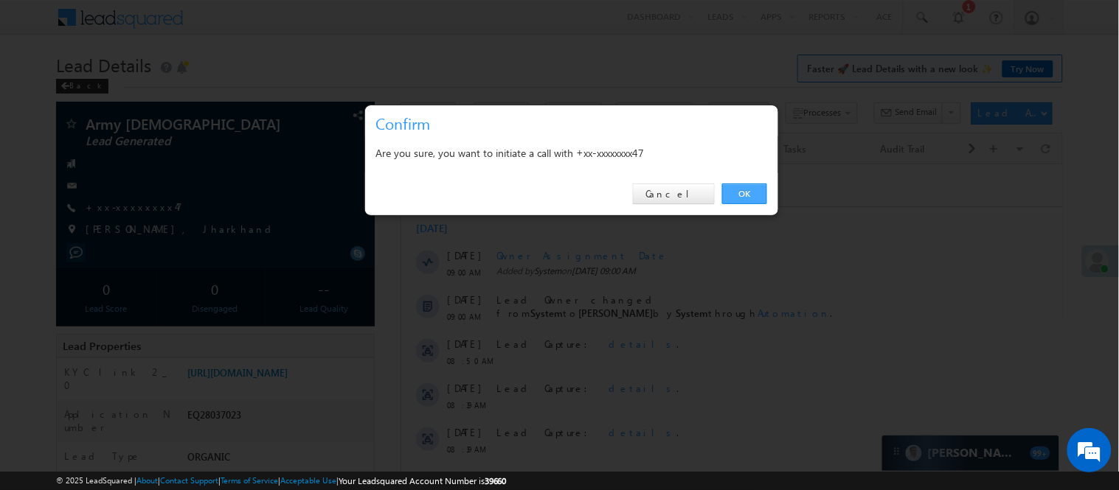
click at [739, 193] on link "OK" at bounding box center [744, 194] width 45 height 21
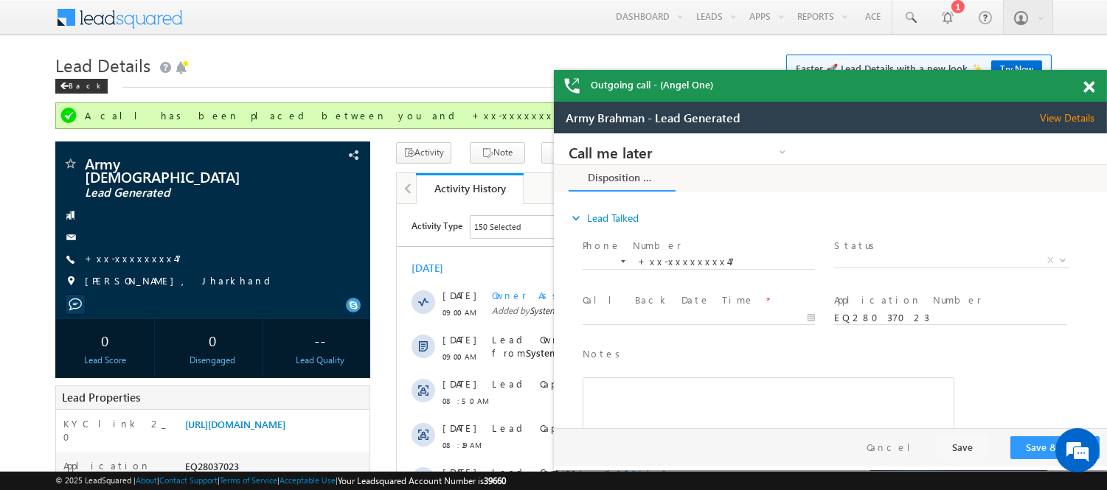
click at [1086, 85] on span at bounding box center [1088, 87] width 11 height 13
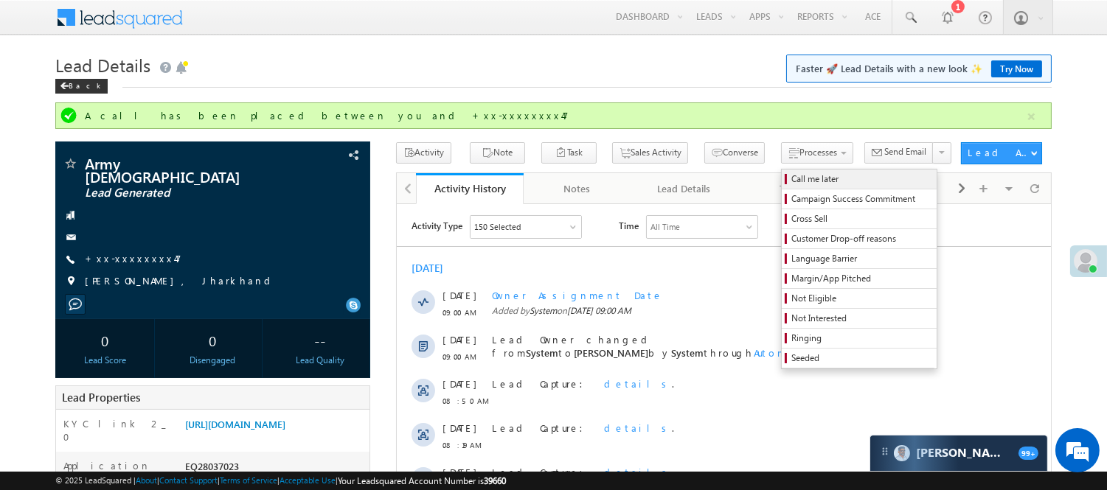
click at [802, 175] on span "Call me later" at bounding box center [861, 179] width 140 height 13
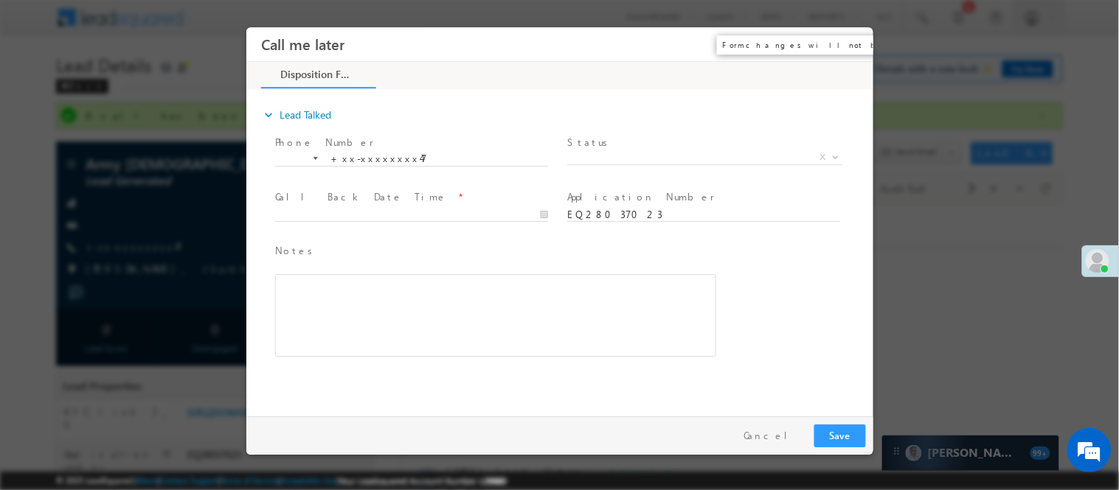
click at [847, 46] on button "×" at bounding box center [850, 43] width 25 height 27
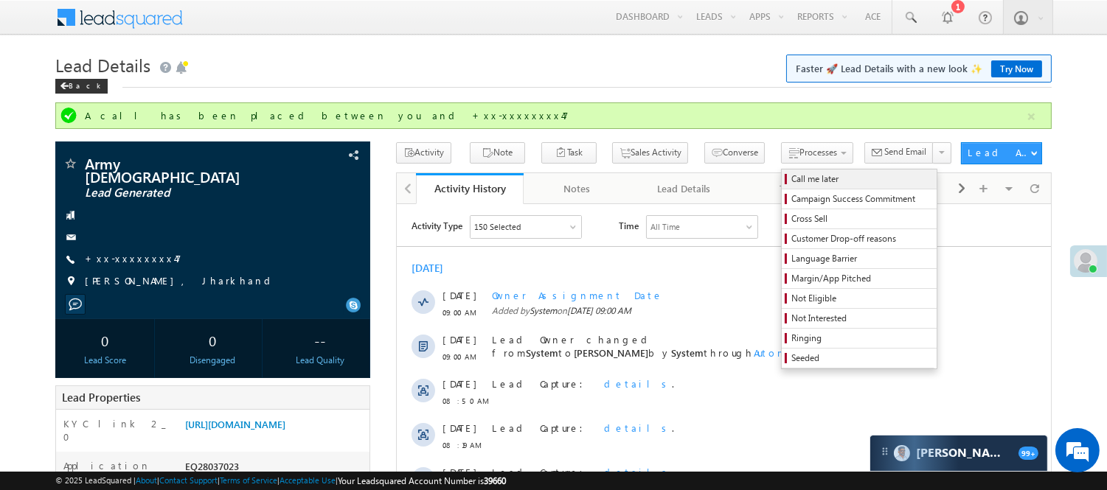
click at [798, 179] on span "Call me later" at bounding box center [861, 179] width 140 height 13
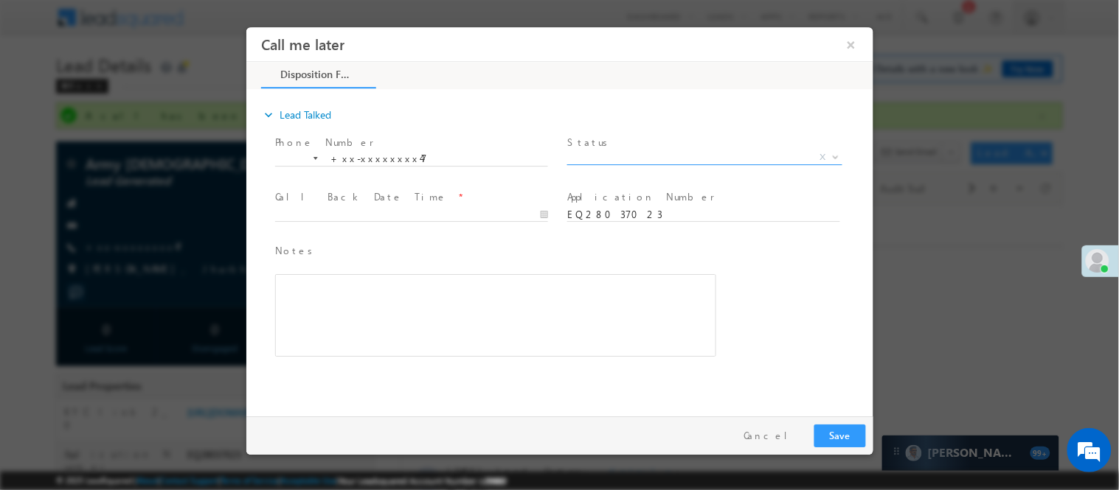
click at [677, 150] on span "X" at bounding box center [703, 157] width 275 height 15
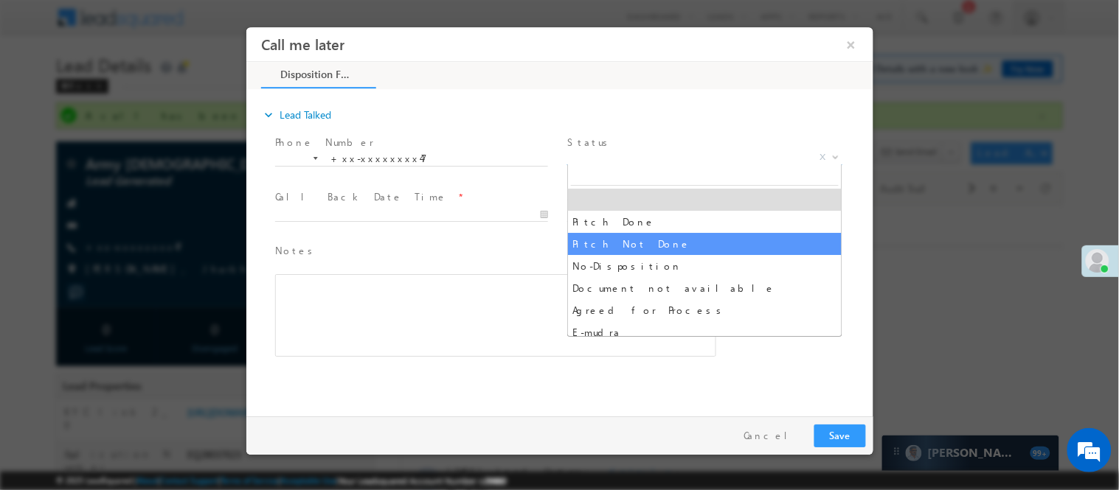
select select "Pitch Not Done"
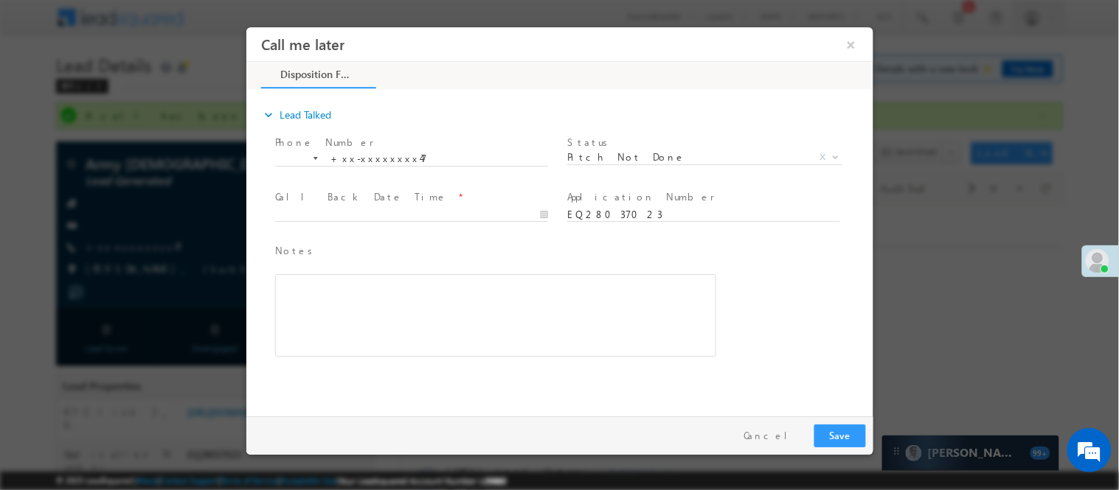
drag, startPoint x: 448, startPoint y: 204, endPoint x: 567, endPoint y: 278, distance: 140.1
click at [449, 205] on div at bounding box center [417, 214] width 286 height 18
click at [849, 439] on button "Save" at bounding box center [839, 435] width 52 height 23
type input "08/30/25 9:41 AM"
click at [515, 213] on input "08/30/25 9:41 AM" at bounding box center [410, 214] width 273 height 15
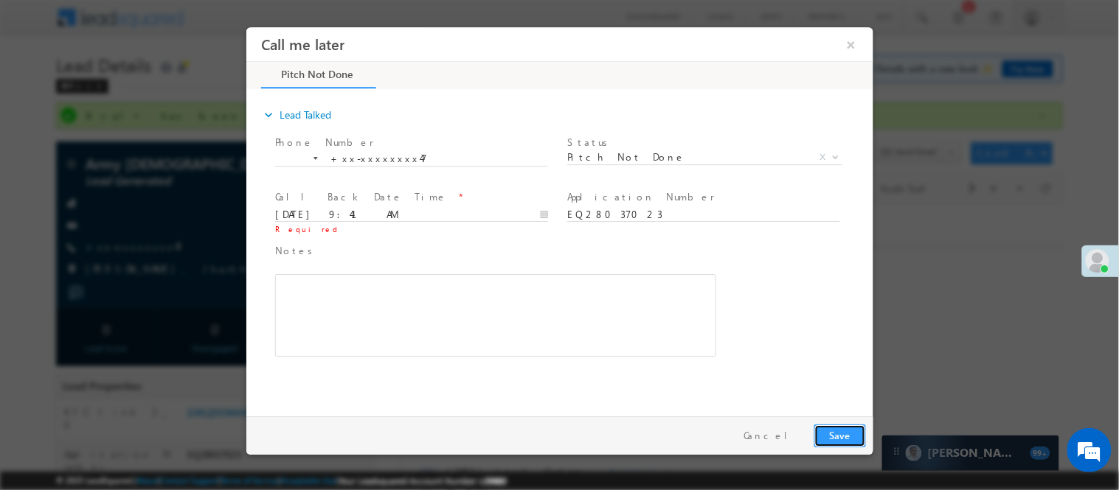
click at [859, 443] on button "Save" at bounding box center [839, 435] width 52 height 23
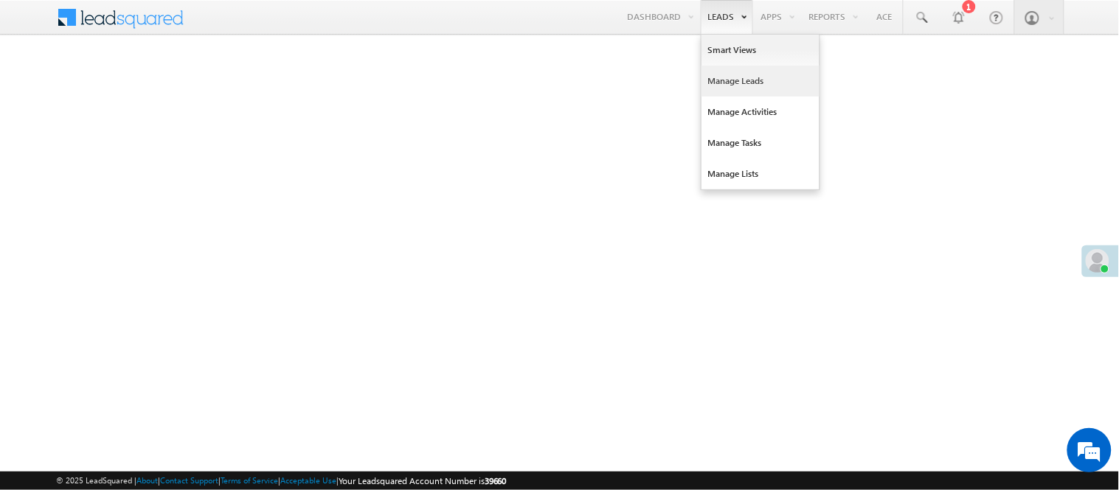
click at [751, 89] on link "Manage Leads" at bounding box center [760, 81] width 118 height 31
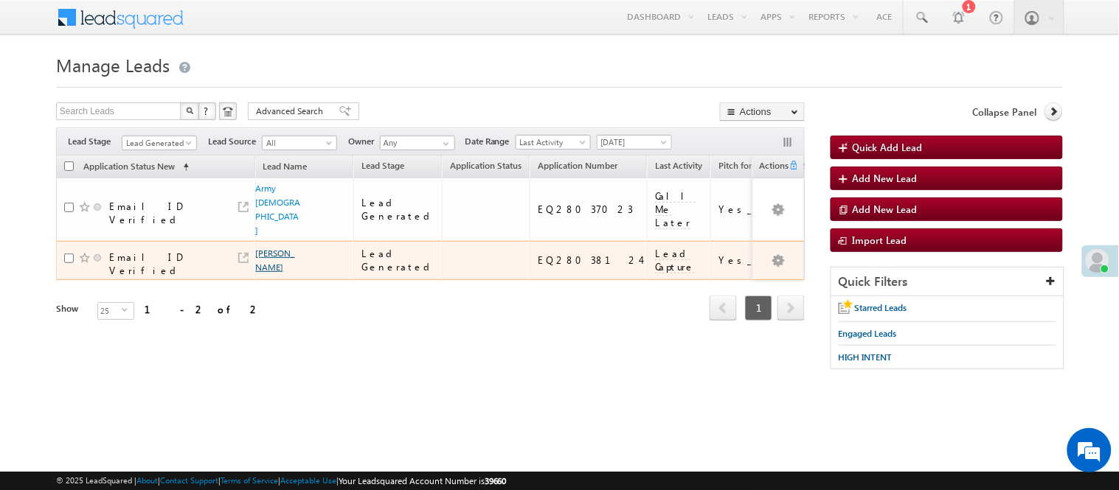
click at [271, 248] on link "[PERSON_NAME]" at bounding box center [275, 260] width 39 height 25
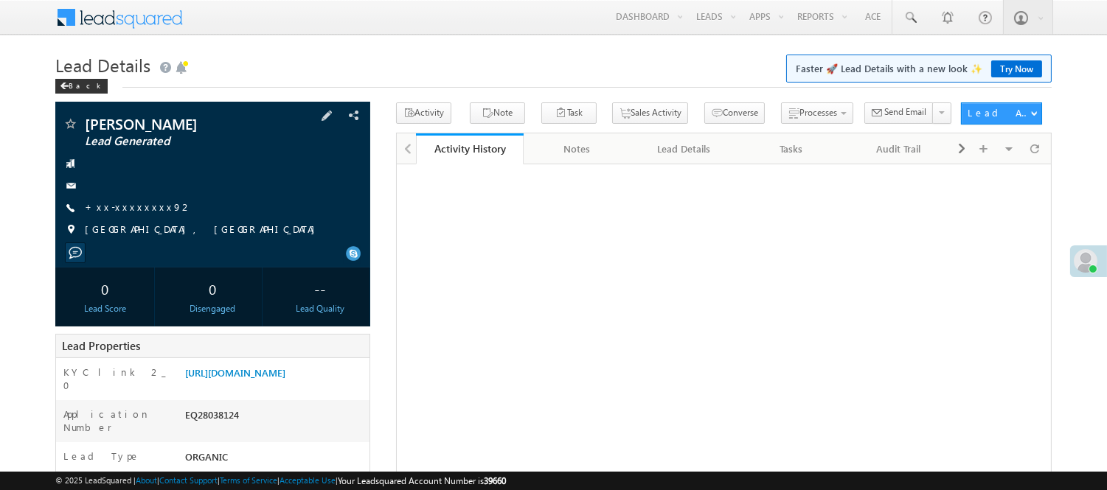
click at [133, 215] on span "+xx-xxxxxxxx92" at bounding box center [139, 208] width 108 height 15
click at [136, 208] on link "+xx-xxxxxxxx92" at bounding box center [139, 207] width 108 height 13
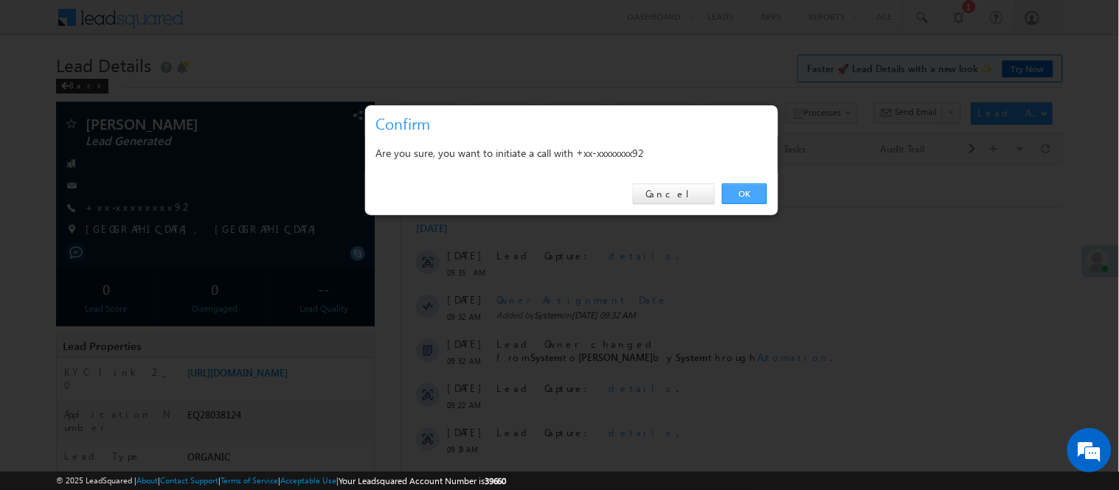
click at [753, 194] on link "OK" at bounding box center [744, 194] width 45 height 21
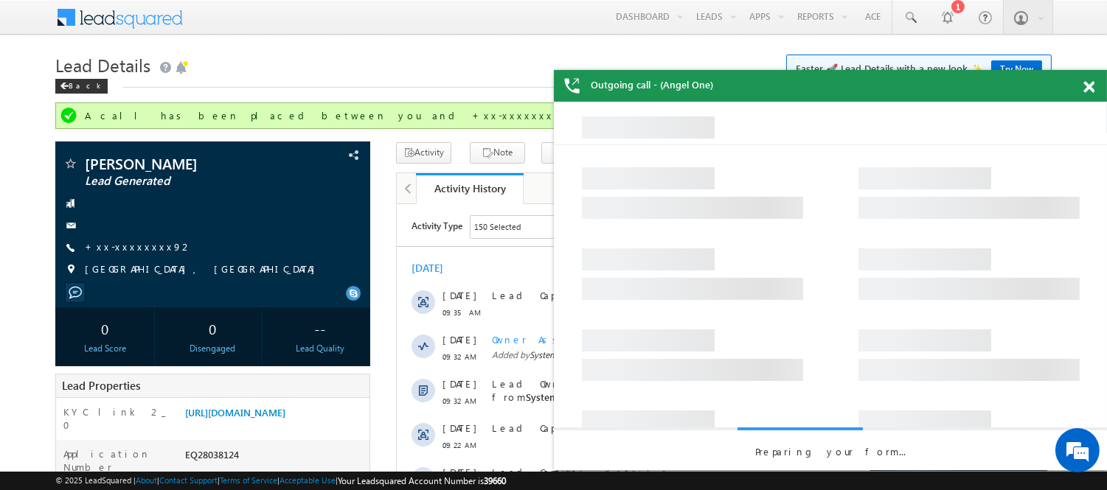
click at [1087, 86] on span at bounding box center [1088, 87] width 11 height 13
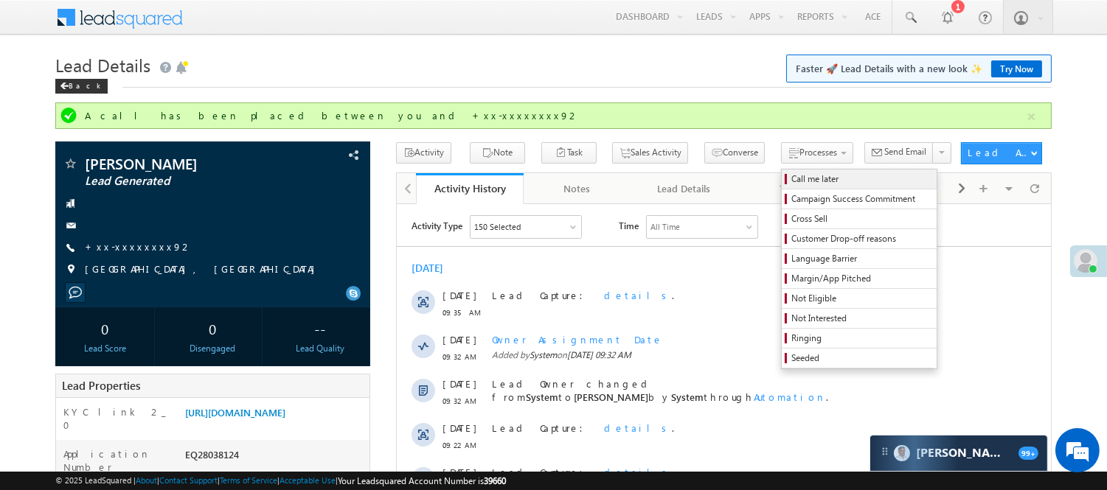
click at [824, 175] on span "Call me later" at bounding box center [861, 179] width 140 height 13
